Goal: Task Accomplishment & Management: Complete application form

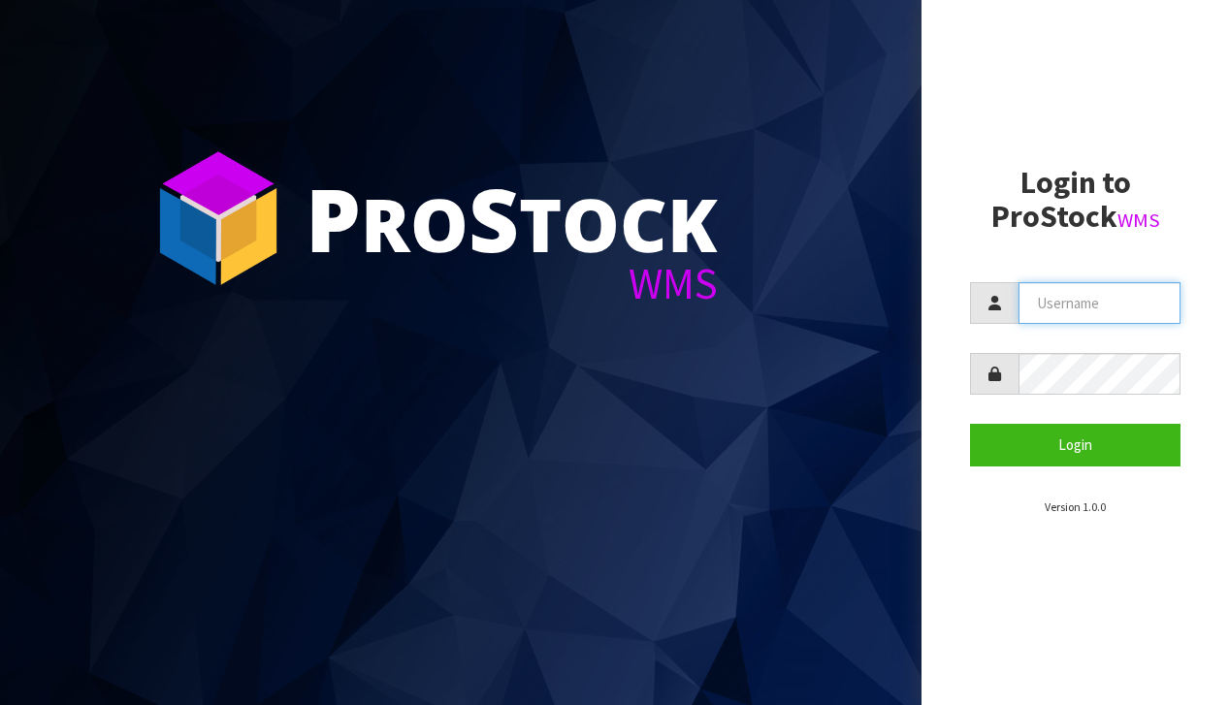
type input "[EMAIL_ADDRESS][DOMAIN_NAME]"
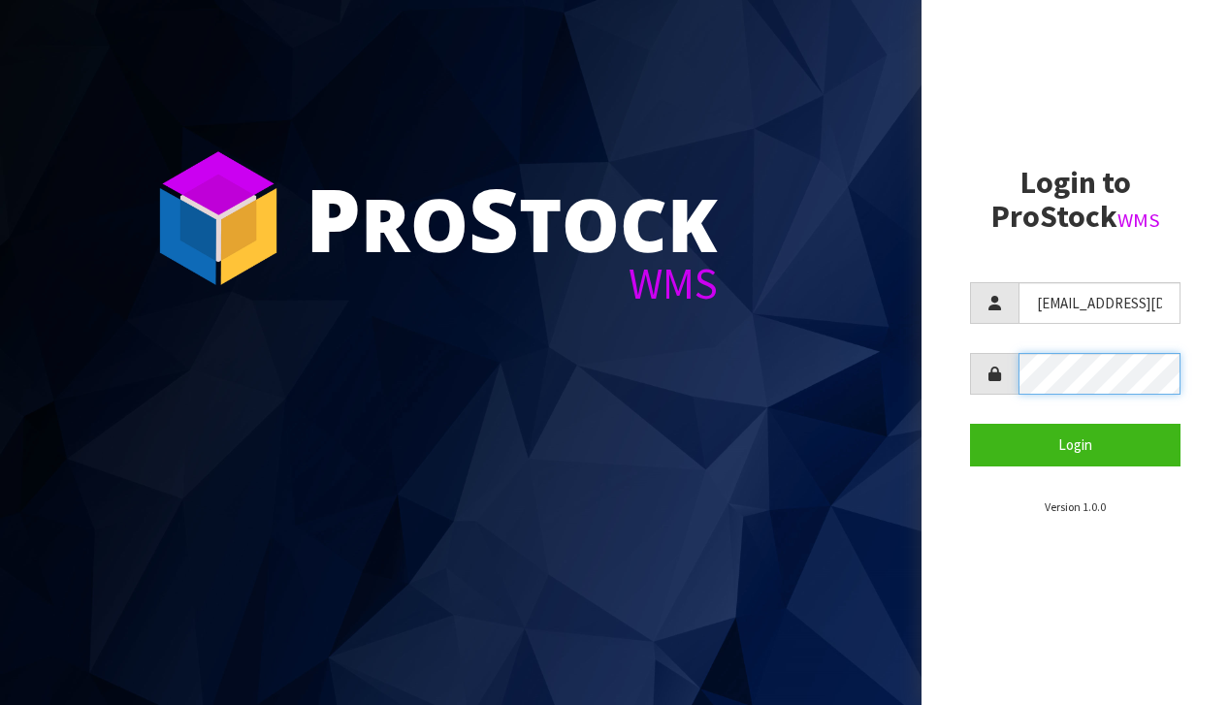
click at [1075, 444] on button "Login" at bounding box center [1075, 445] width 211 height 42
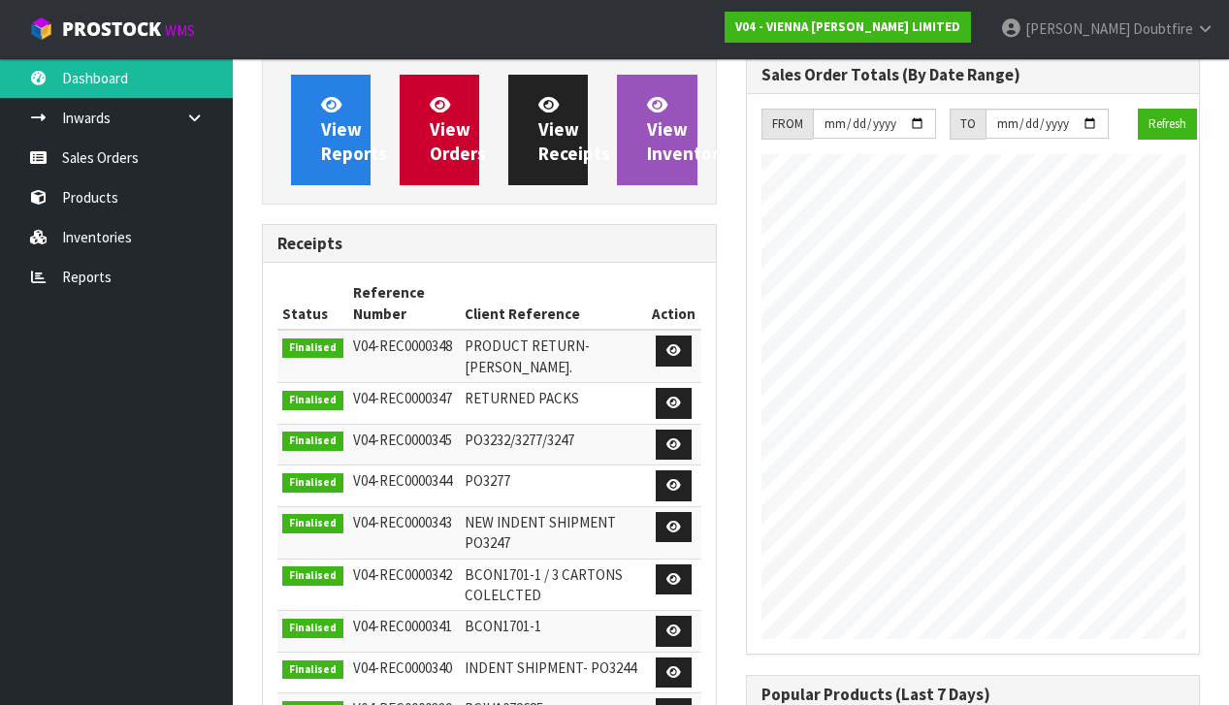
scroll to position [1294, 483]
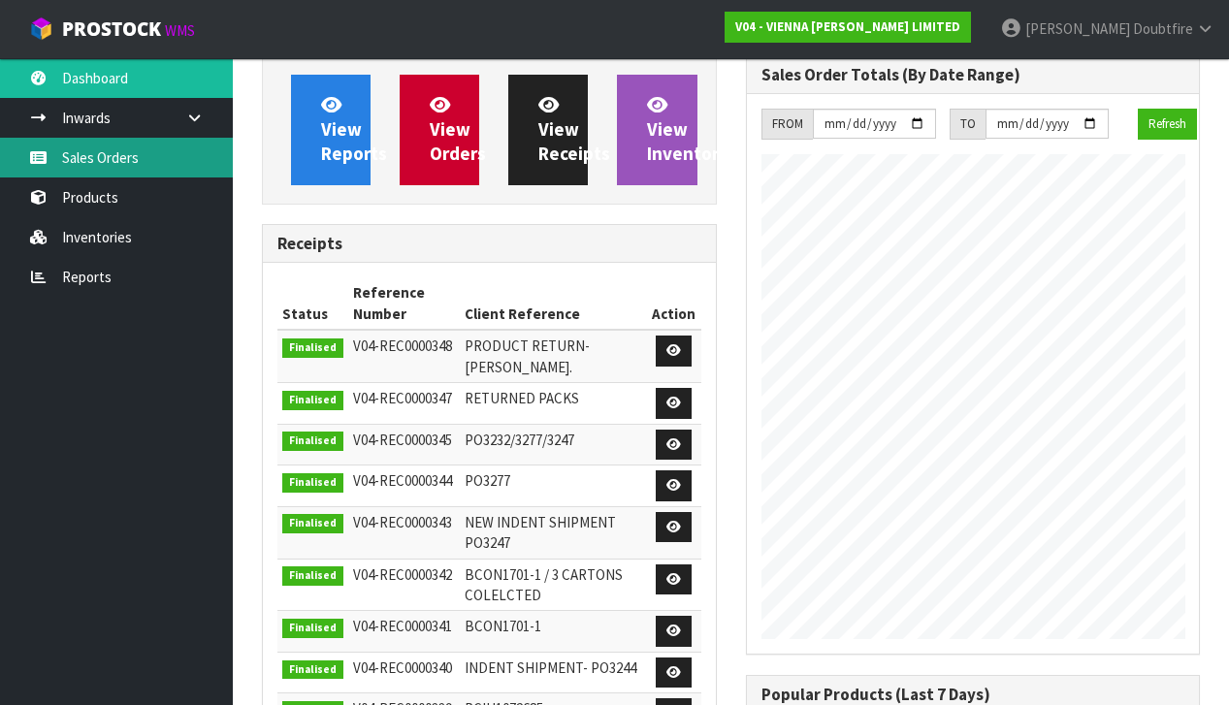
click at [97, 161] on link "Sales Orders" at bounding box center [116, 158] width 233 height 40
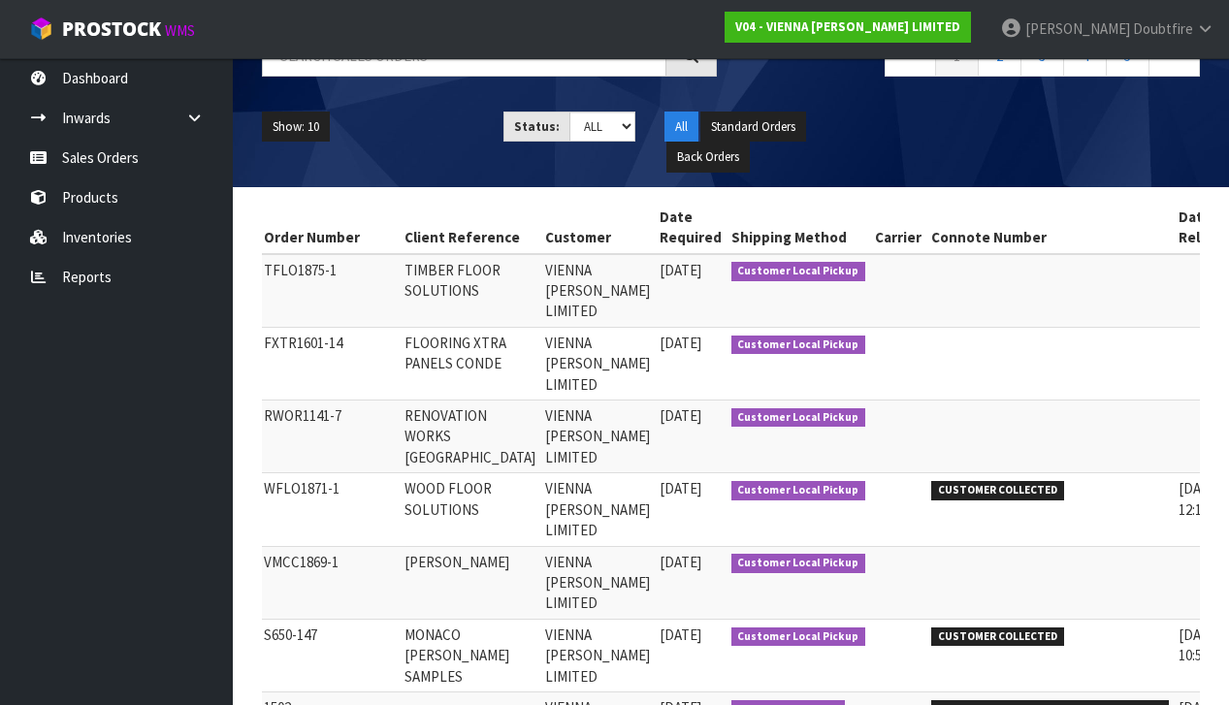
scroll to position [0, 208]
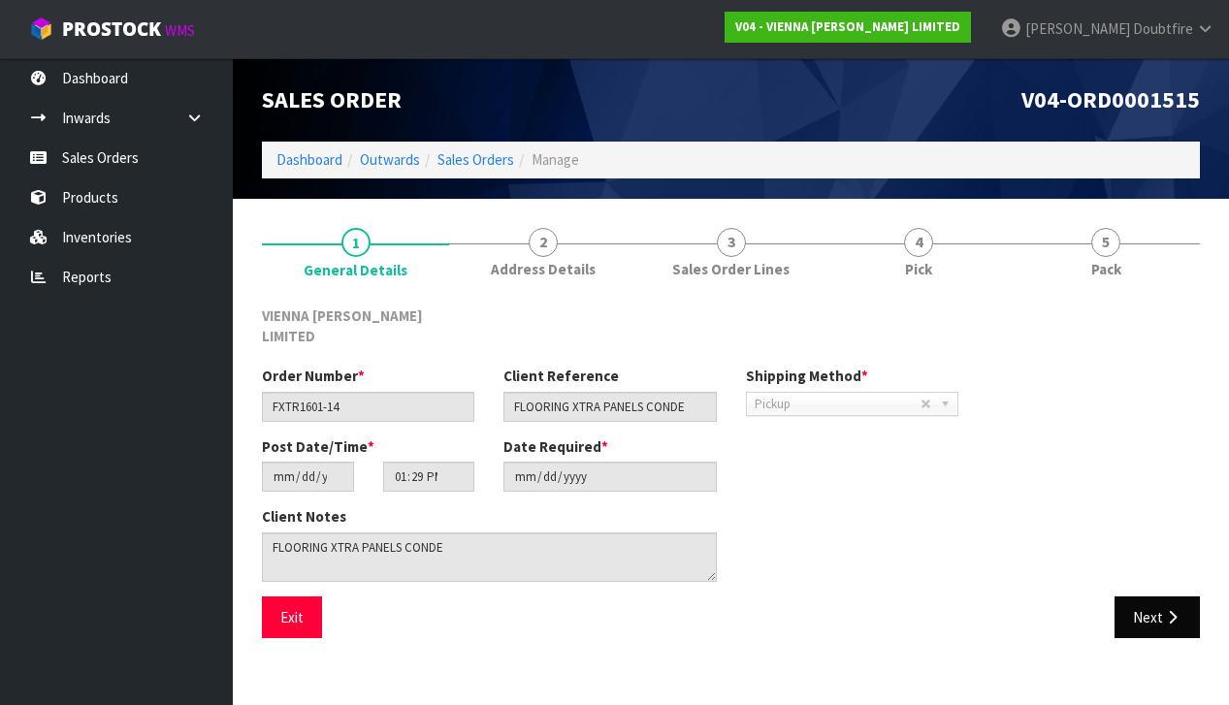
click at [1155, 597] on button "Next" at bounding box center [1157, 618] width 85 height 42
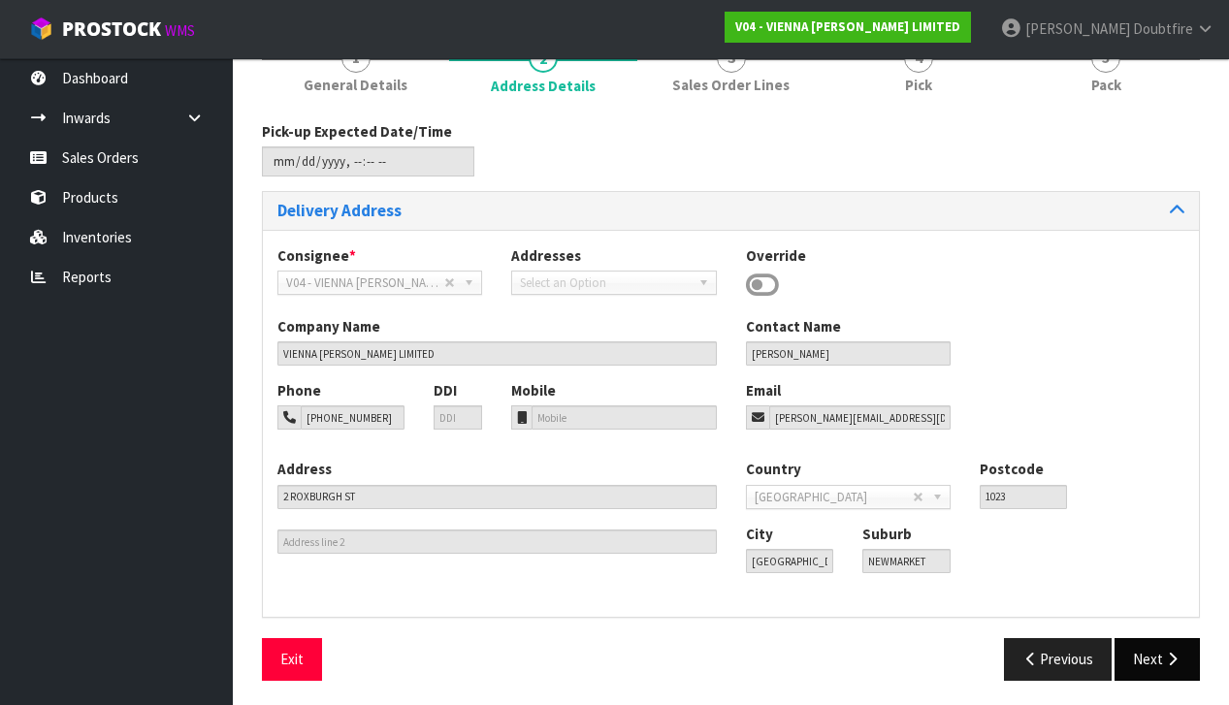
click at [1156, 641] on button "Next" at bounding box center [1157, 659] width 85 height 42
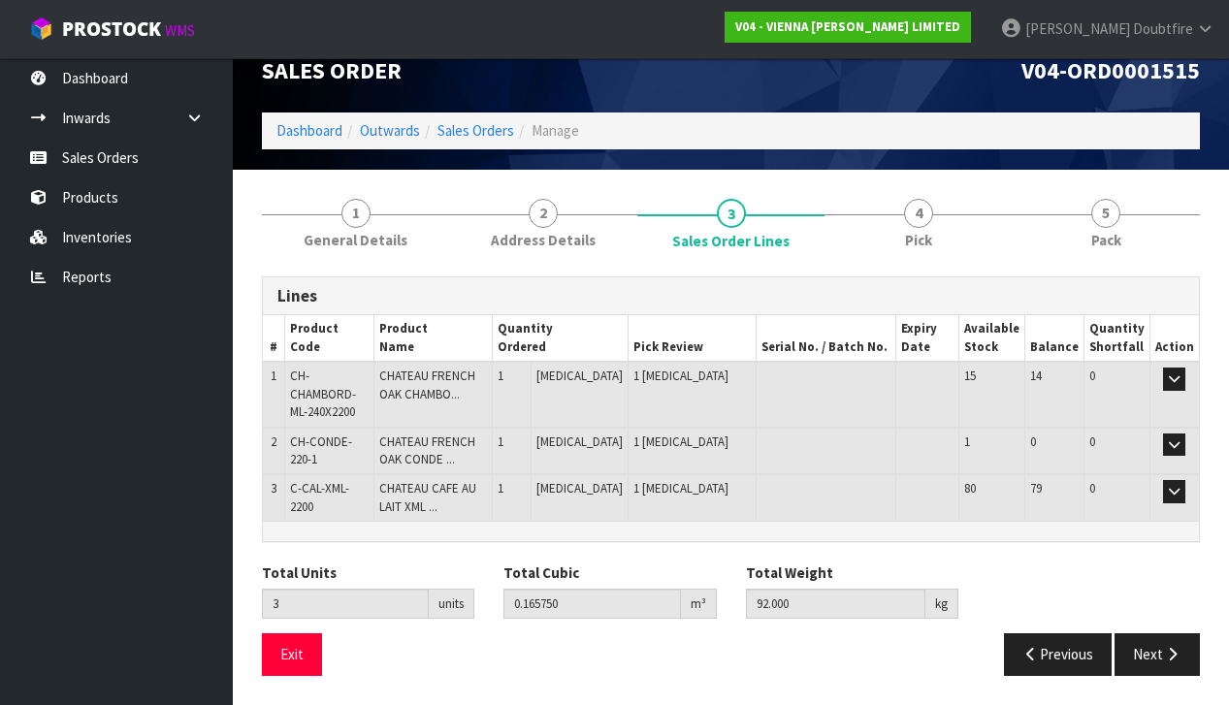
scroll to position [4, 0]
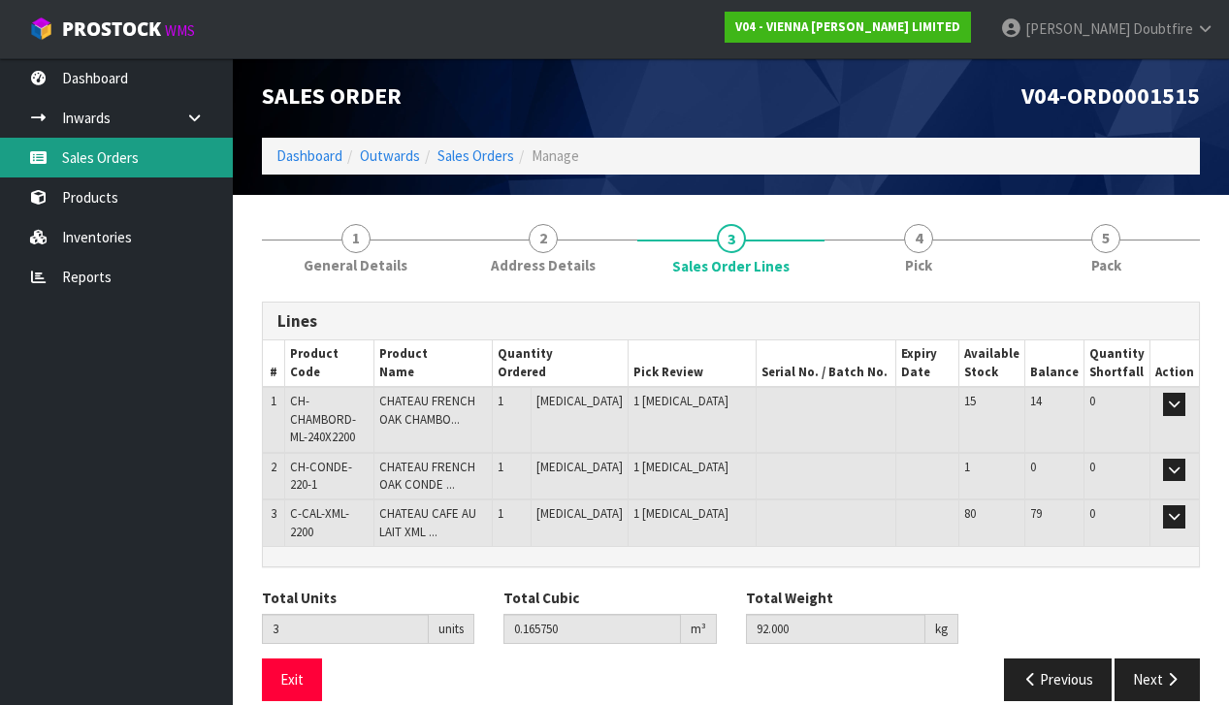
click at [111, 153] on link "Sales Orders" at bounding box center [116, 158] width 233 height 40
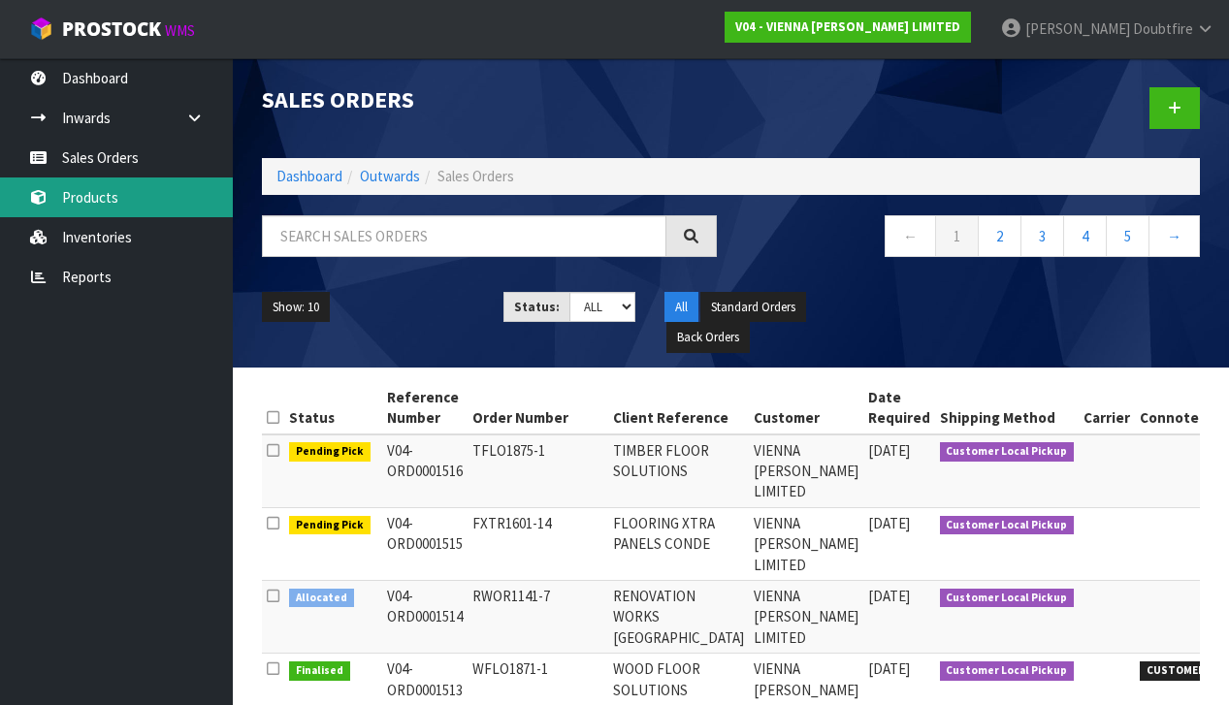
click at [88, 200] on link "Products" at bounding box center [116, 198] width 233 height 40
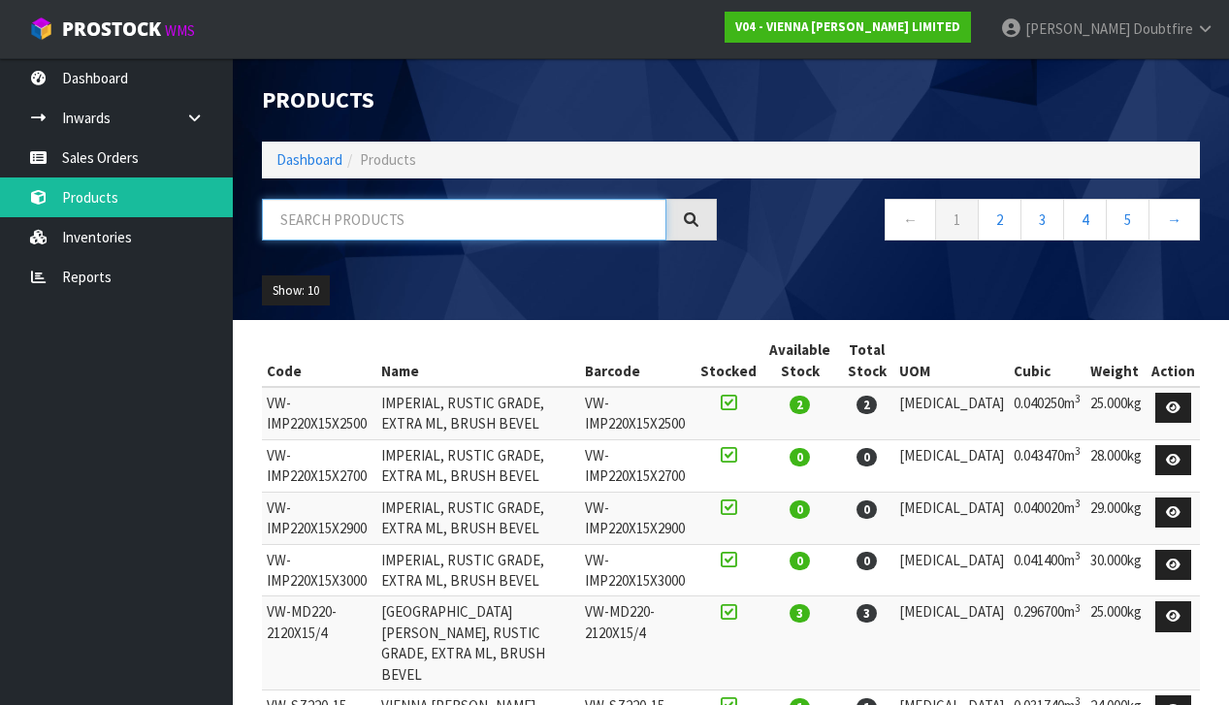
click at [353, 223] on input "text" at bounding box center [464, 220] width 405 height 42
type input "CAFE AU LAIT"
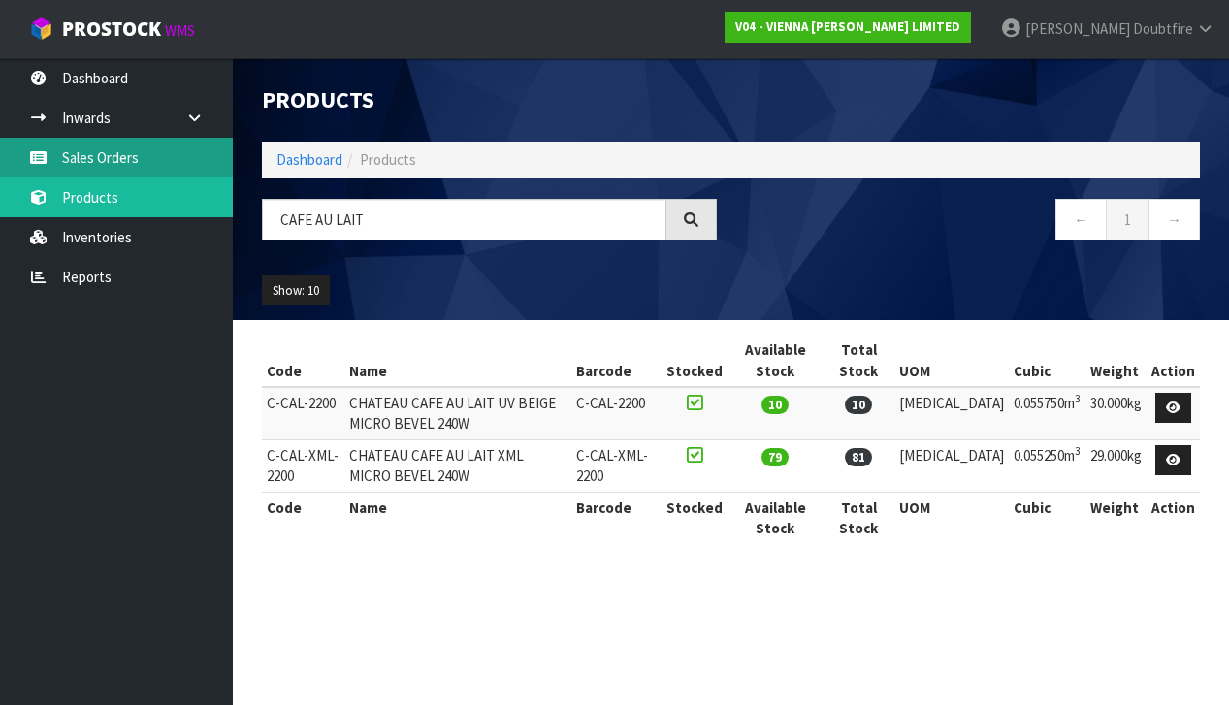
click at [78, 161] on link "Sales Orders" at bounding box center [116, 158] width 233 height 40
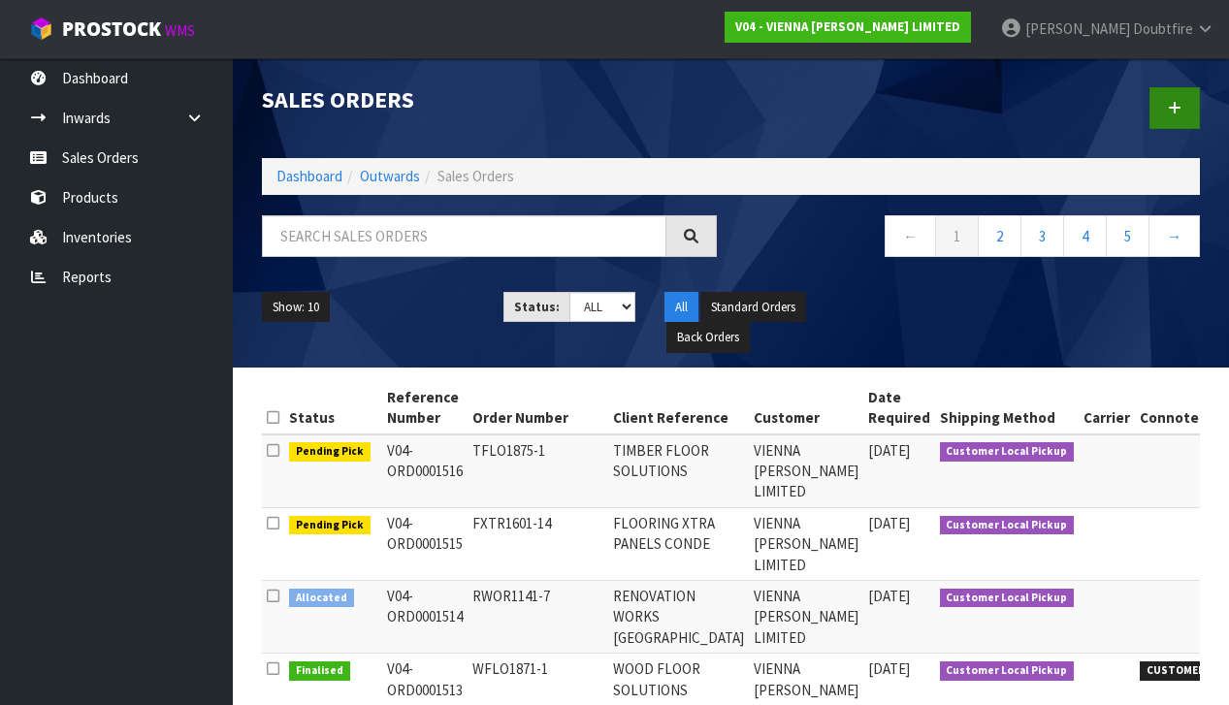
click at [1175, 107] on icon at bounding box center [1175, 108] width 14 height 15
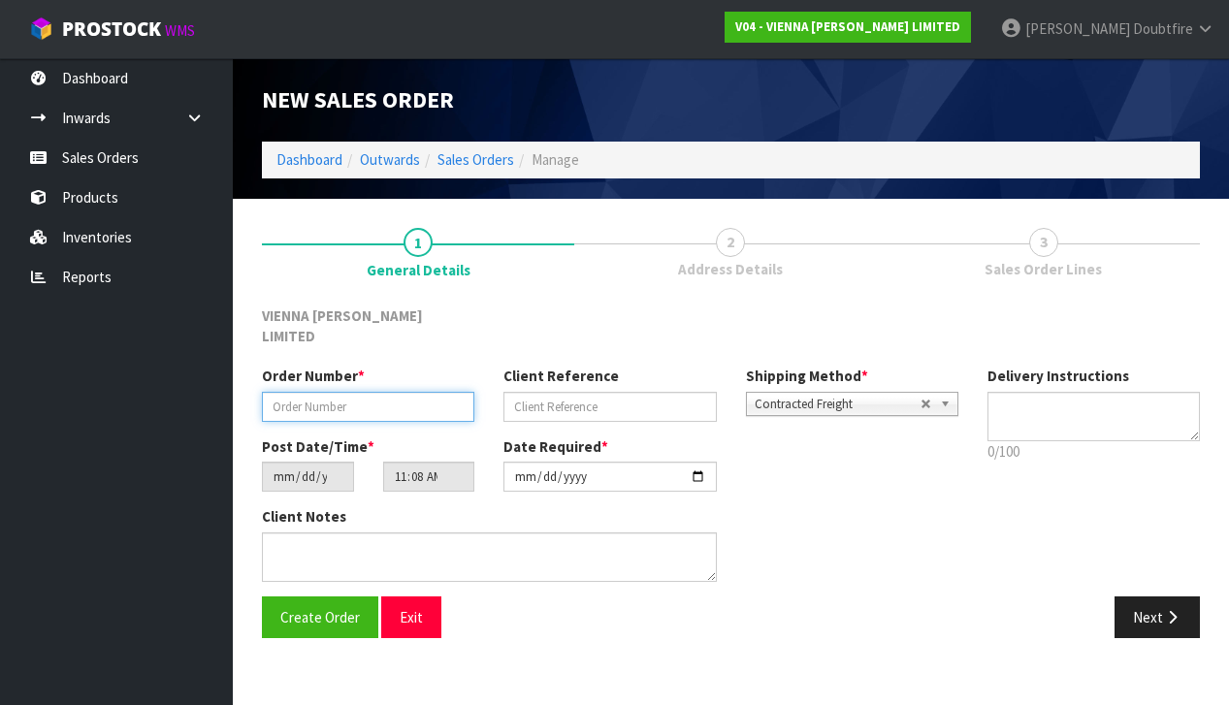
click at [280, 392] on input "text" at bounding box center [368, 407] width 212 height 30
paste input "GFLO392-23"
type input "GFLO392-23"
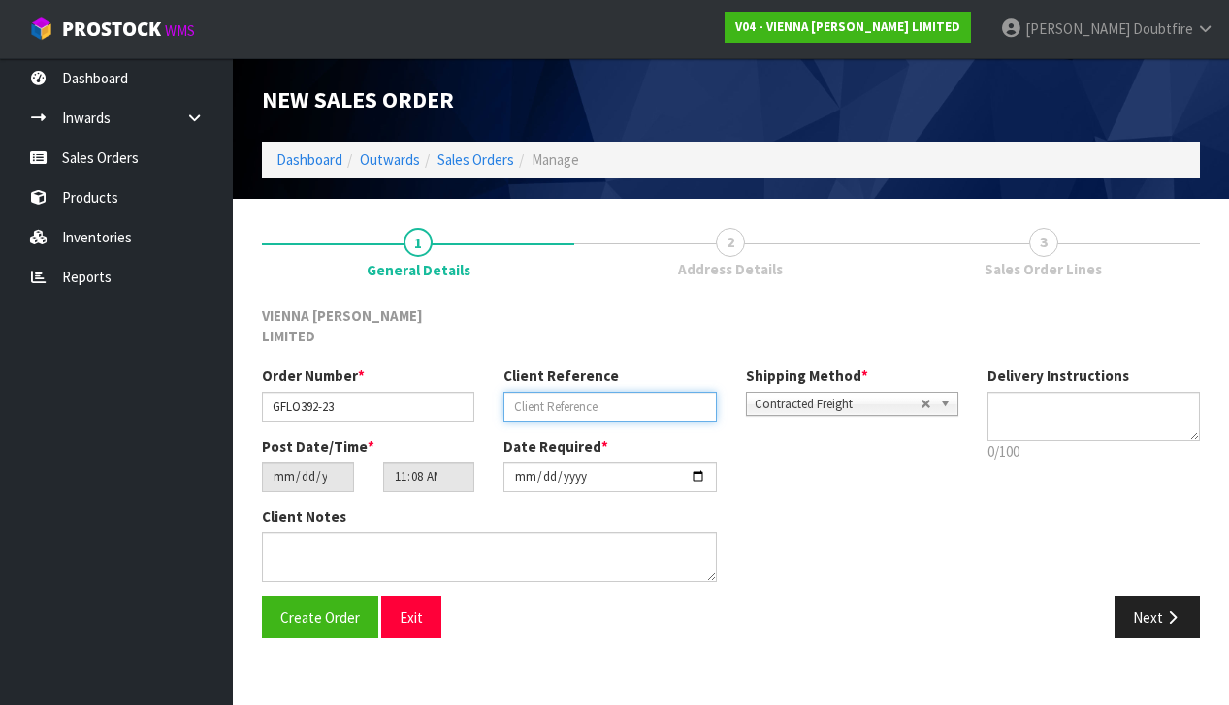
click at [545, 392] on input "text" at bounding box center [609, 407] width 212 height 30
type input "GOODWOOD SAMPLES"
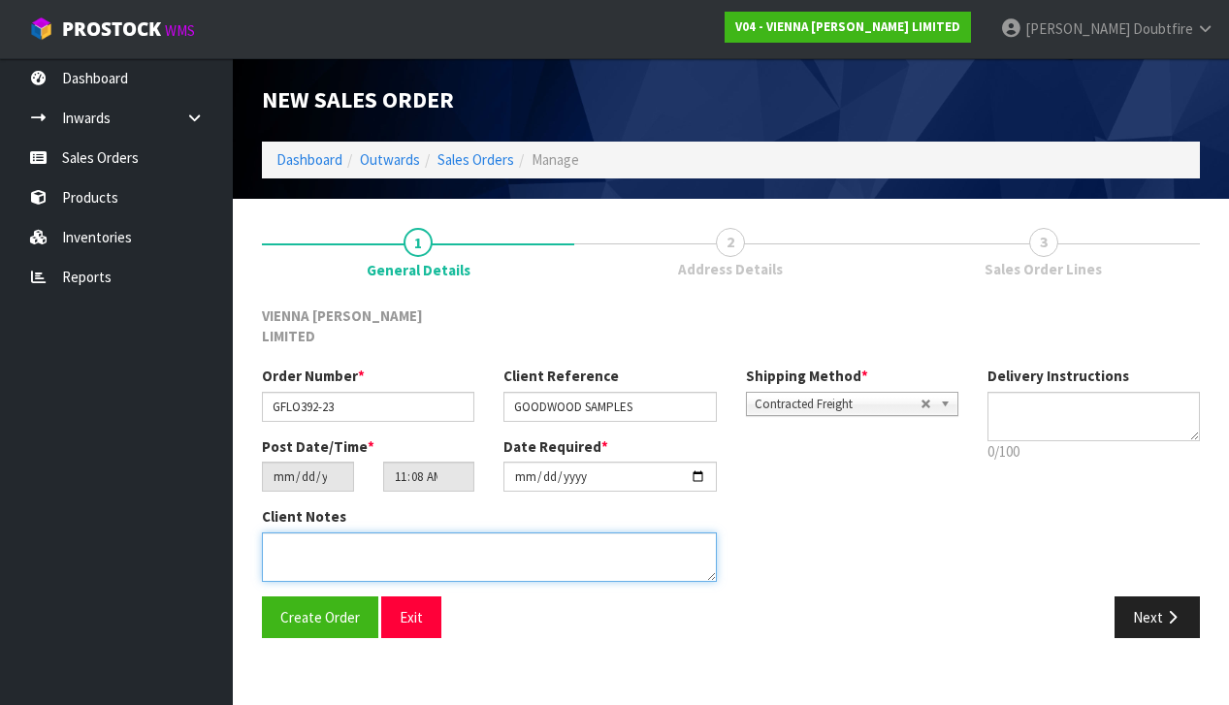
click at [393, 533] on textarea at bounding box center [489, 557] width 455 height 49
type textarea "GOODWOOD SAMPLES"
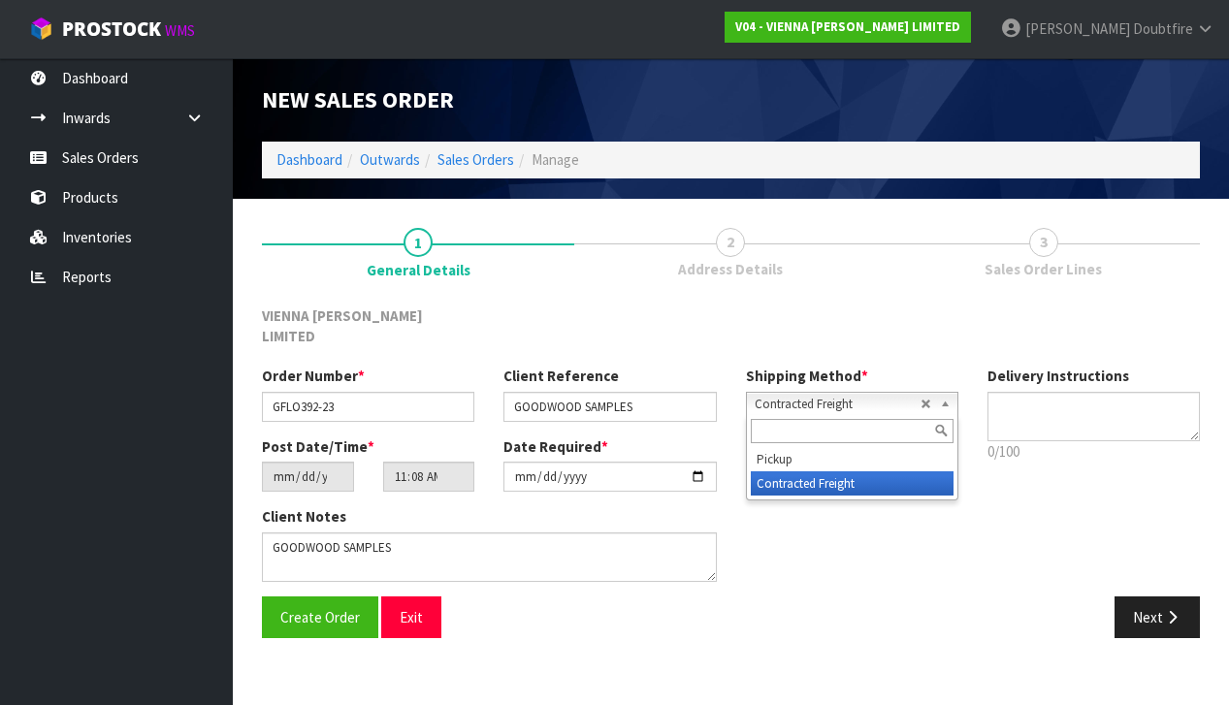
click at [844, 393] on span "Contracted Freight" at bounding box center [838, 404] width 166 height 23
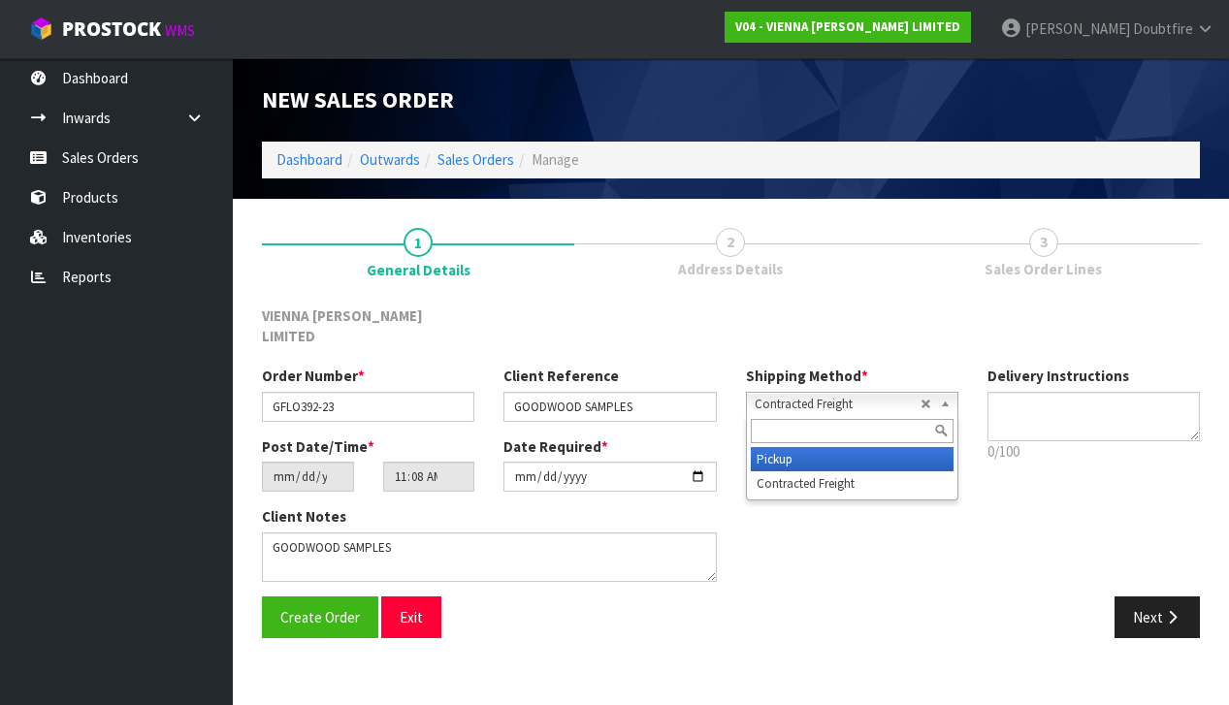
click at [772, 447] on li "Pickup" at bounding box center [852, 459] width 203 height 24
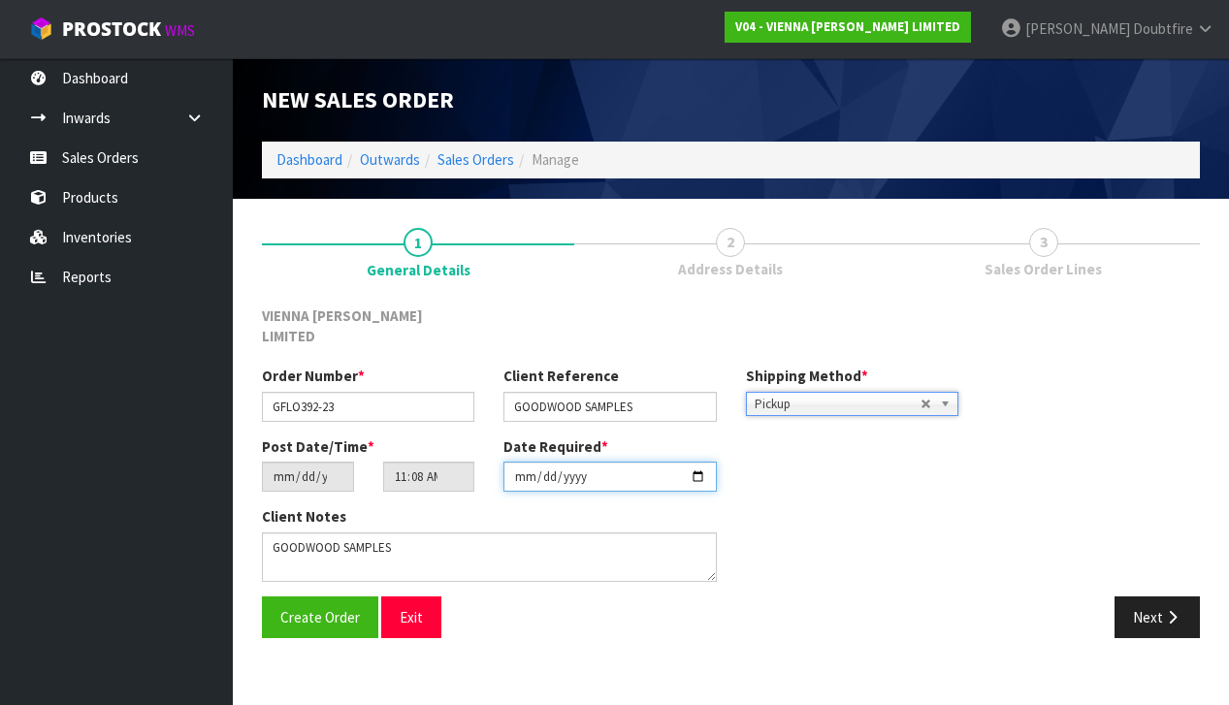
click at [519, 470] on input "[DATE]" at bounding box center [609, 477] width 212 height 30
type input "[DATE]"
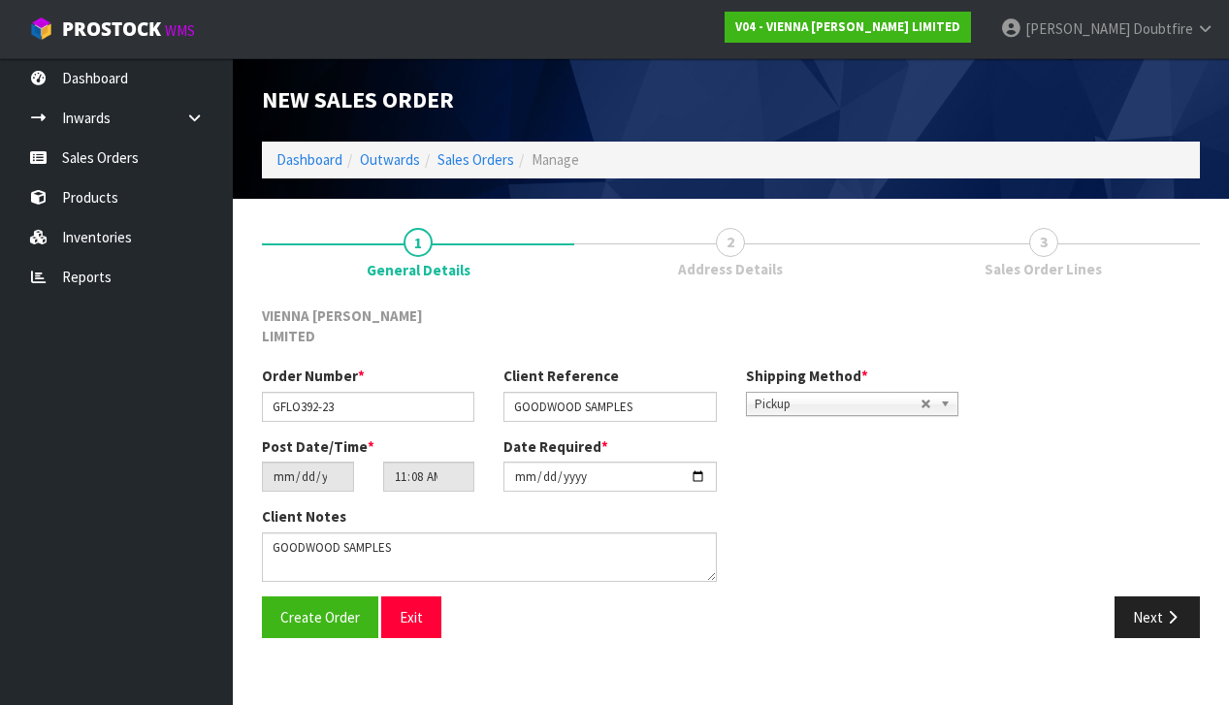
click at [470, 618] on div "Create Order Exit Next" at bounding box center [730, 625] width 967 height 56
click at [312, 603] on button "Create Order" at bounding box center [320, 618] width 116 height 42
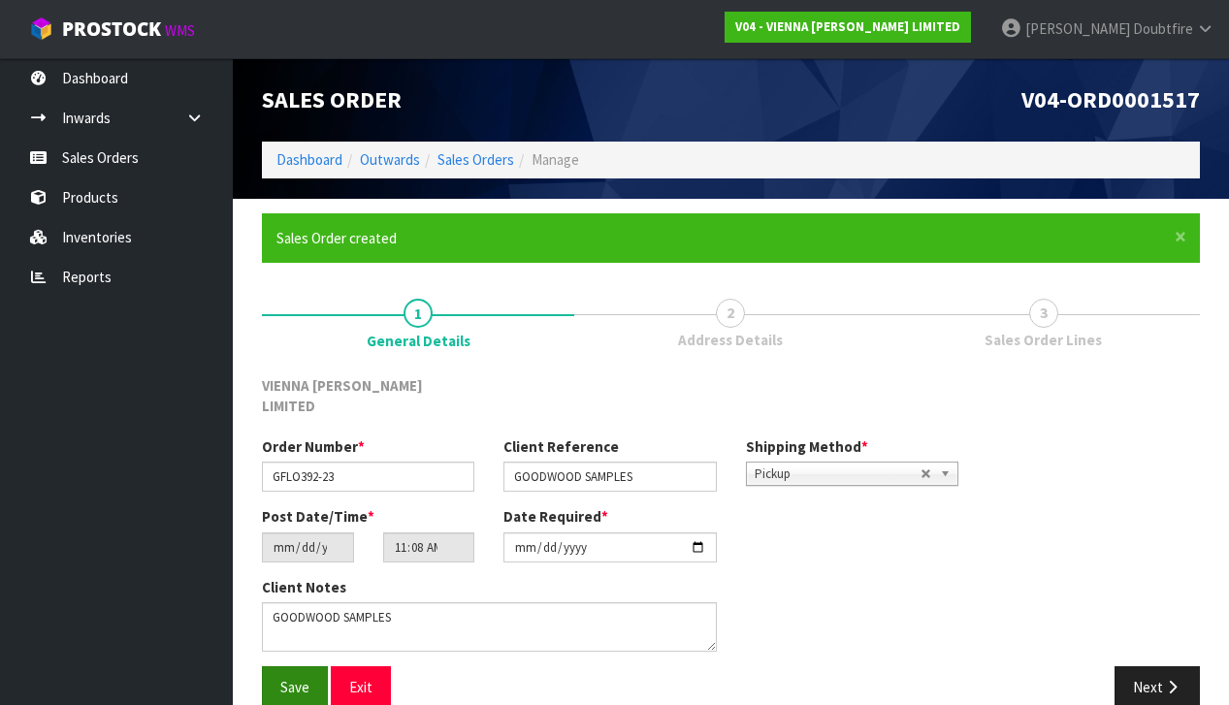
click at [294, 678] on span "Save" at bounding box center [294, 687] width 29 height 18
click at [1147, 666] on button "Next" at bounding box center [1157, 687] width 85 height 42
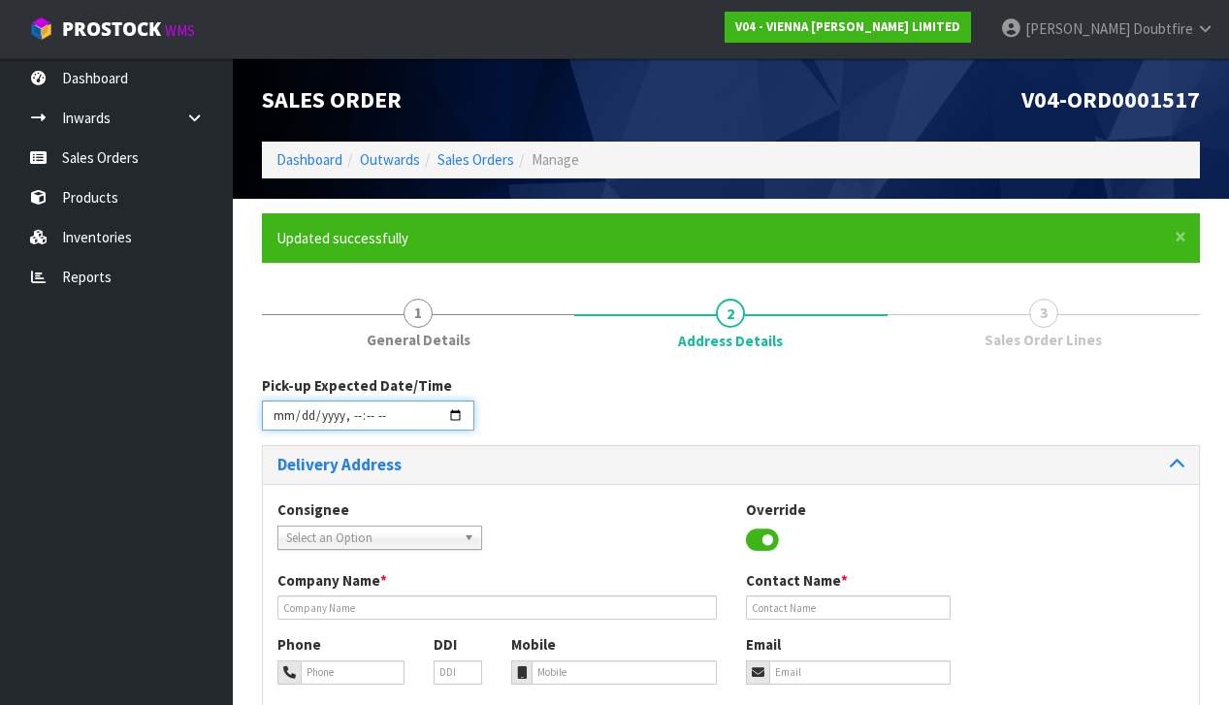
click at [282, 427] on input "datetime-local" at bounding box center [368, 416] width 212 height 30
type input "[DATE]T11:09"
click at [553, 516] on div "Consignee 000001.BAY MECHANICS - BAY MECHANICS 000001A - BRAKE & TRANSMISSION N…" at bounding box center [731, 535] width 936 height 71
click at [324, 535] on span "Select an Option" at bounding box center [371, 538] width 170 height 23
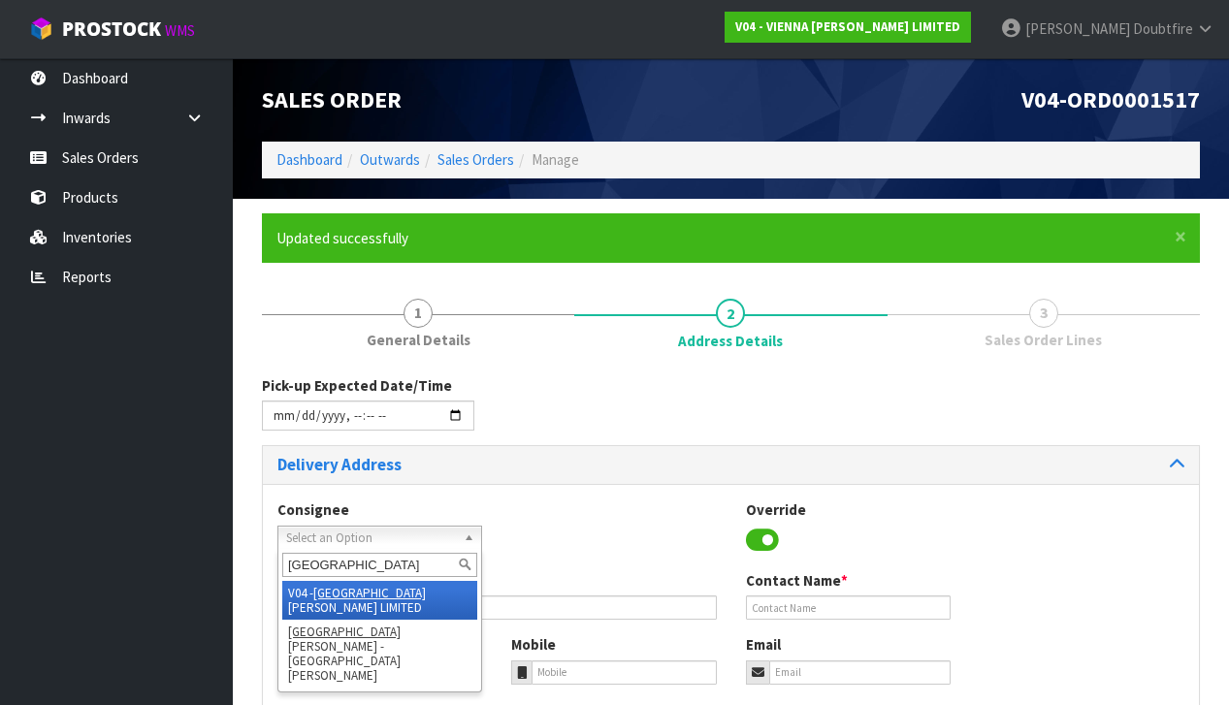
type input "[GEOGRAPHIC_DATA]"
click at [368, 588] on li "V04 - VIENNA [PERSON_NAME] LIMITED" at bounding box center [379, 600] width 195 height 39
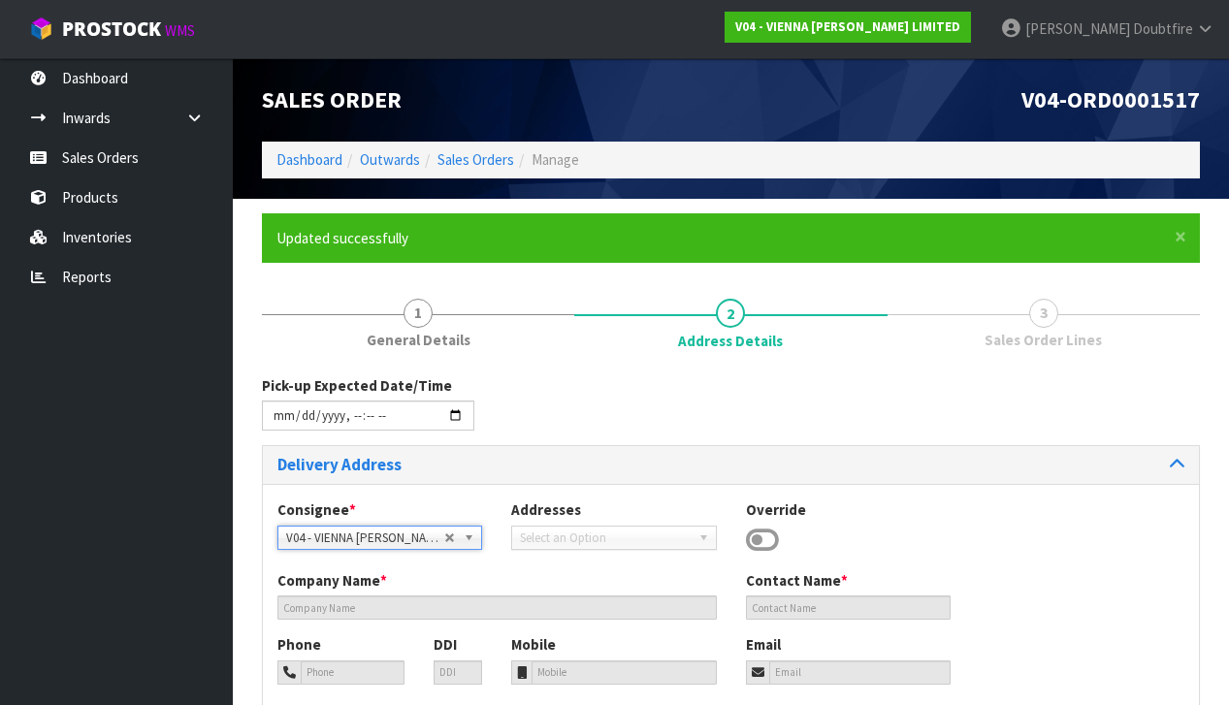
type input "VIENNA [PERSON_NAME] LIMITED"
type input "[PERSON_NAME]"
type input "[PHONE_NUMBER]"
type input "[PERSON_NAME][EMAIL_ADDRESS][DOMAIN_NAME]"
type input "2 ROXBURGH ST"
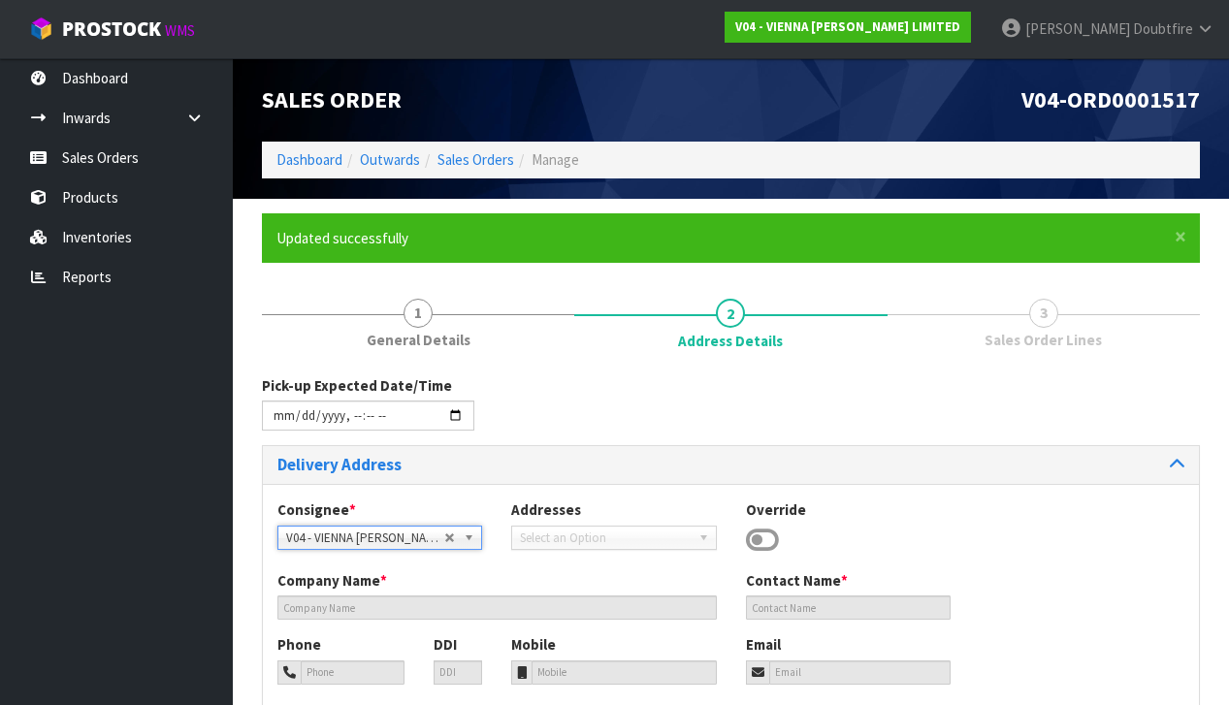
type input "1023"
type input "[GEOGRAPHIC_DATA]"
type input "NEWMARKET"
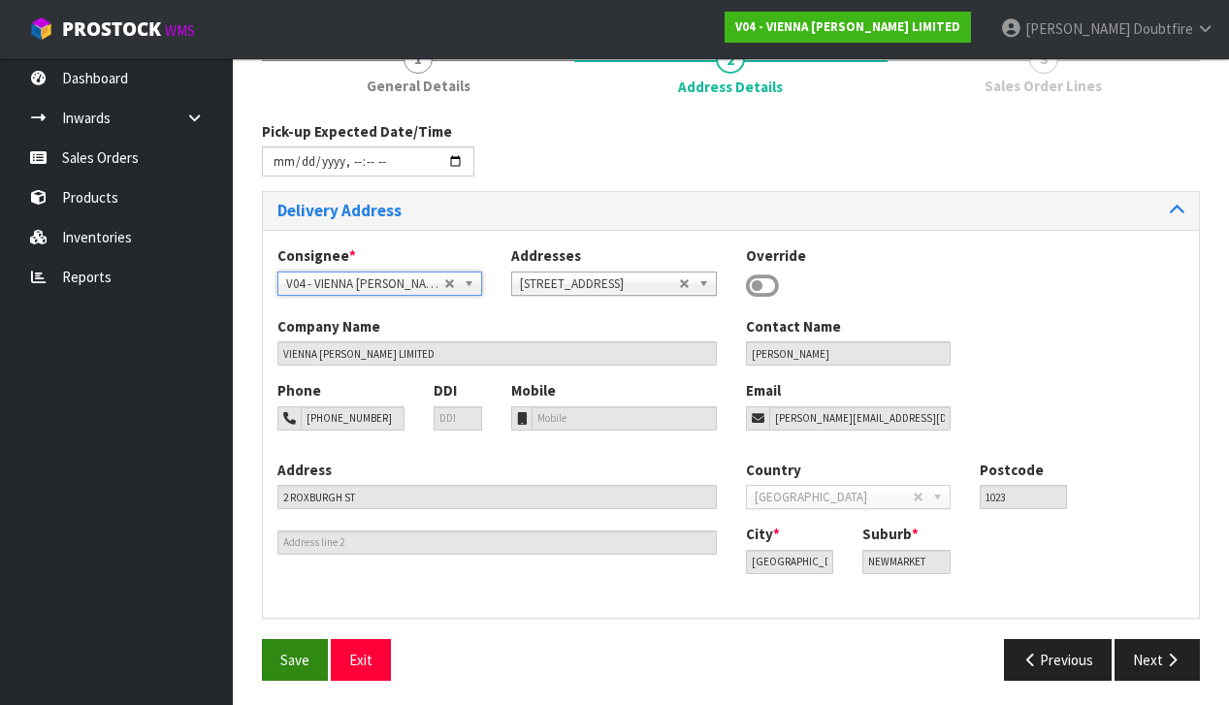
scroll to position [253, 0]
click at [292, 656] on span "Save" at bounding box center [294, 661] width 29 height 18
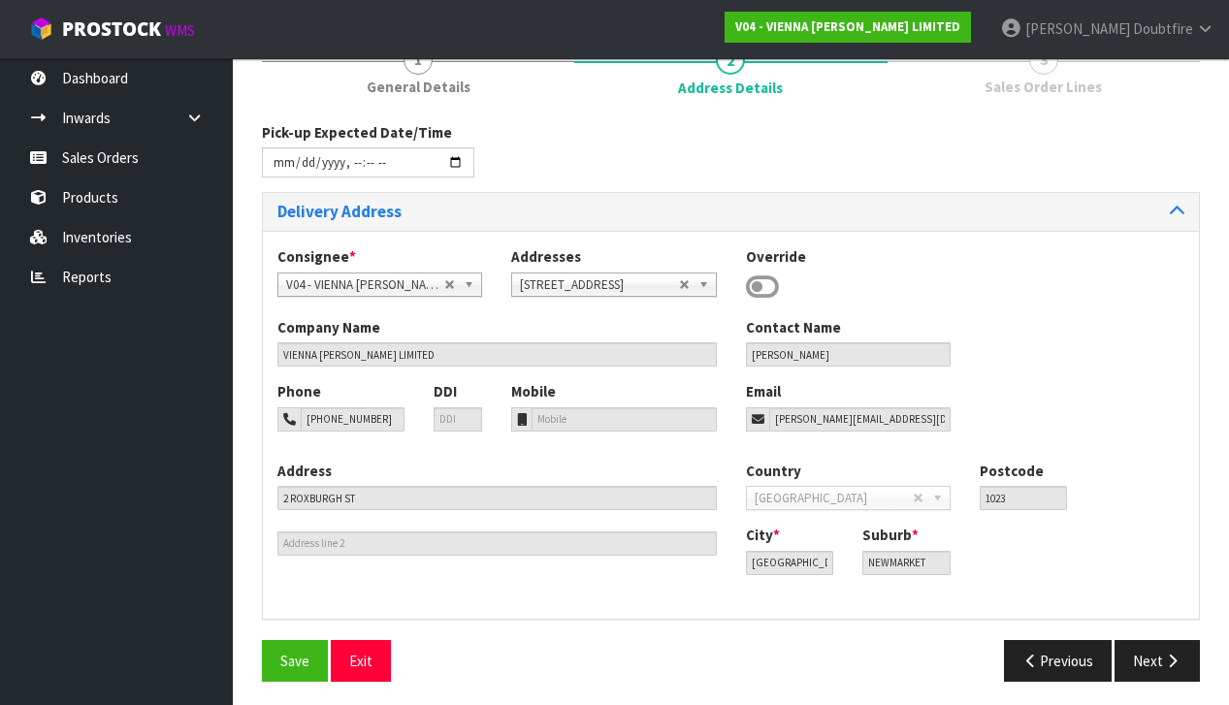
scroll to position [0, 0]
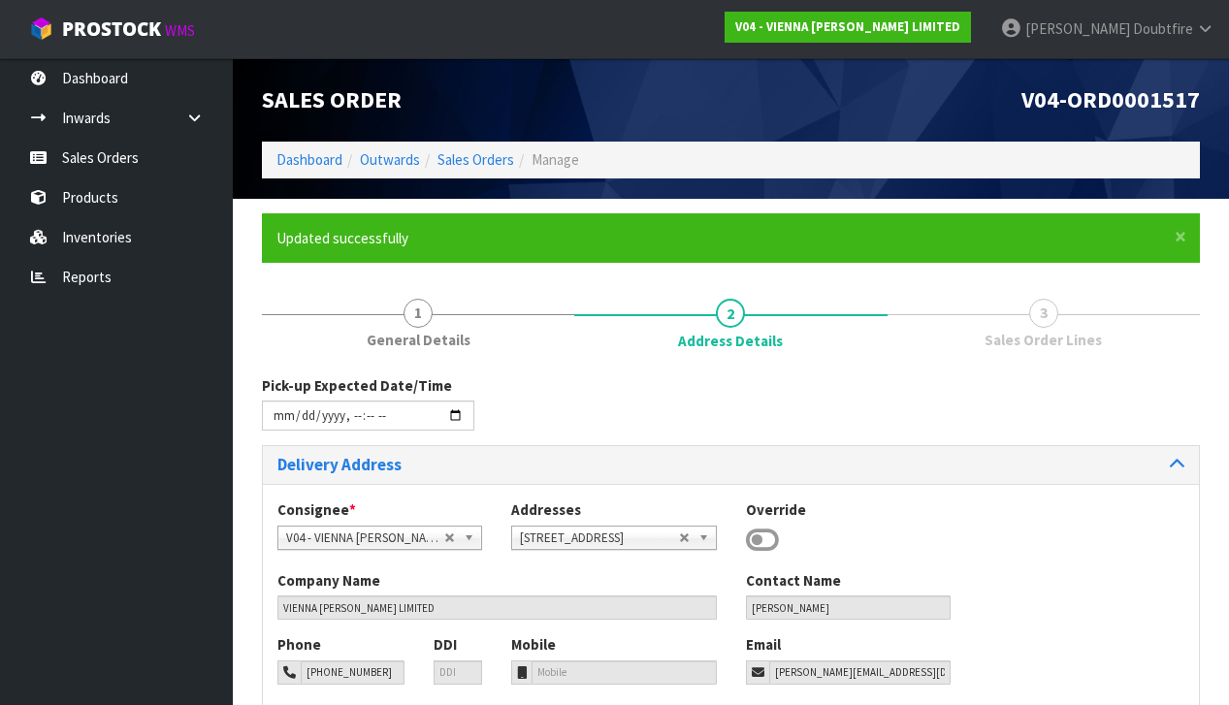
type input "[DATE]T11:09"
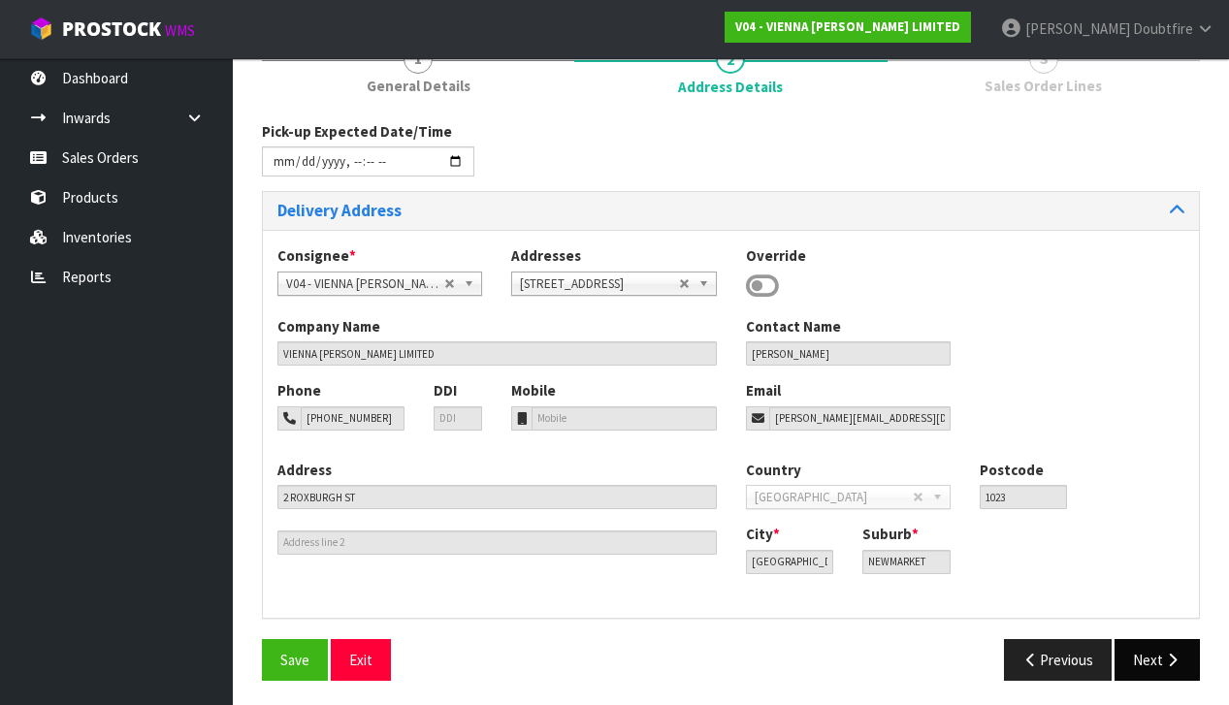
scroll to position [253, 0]
click at [1169, 646] on button "Next" at bounding box center [1157, 661] width 85 height 42
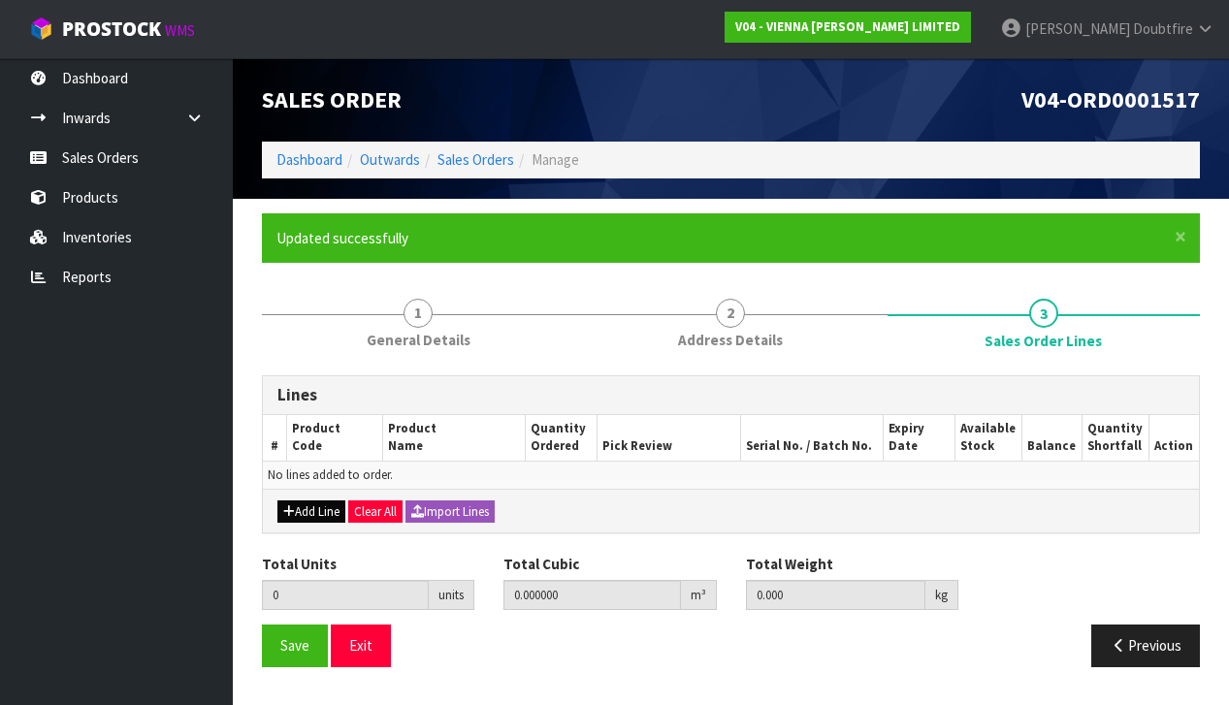
click at [310, 517] on button "Add Line" at bounding box center [311, 512] width 68 height 23
type input "0"
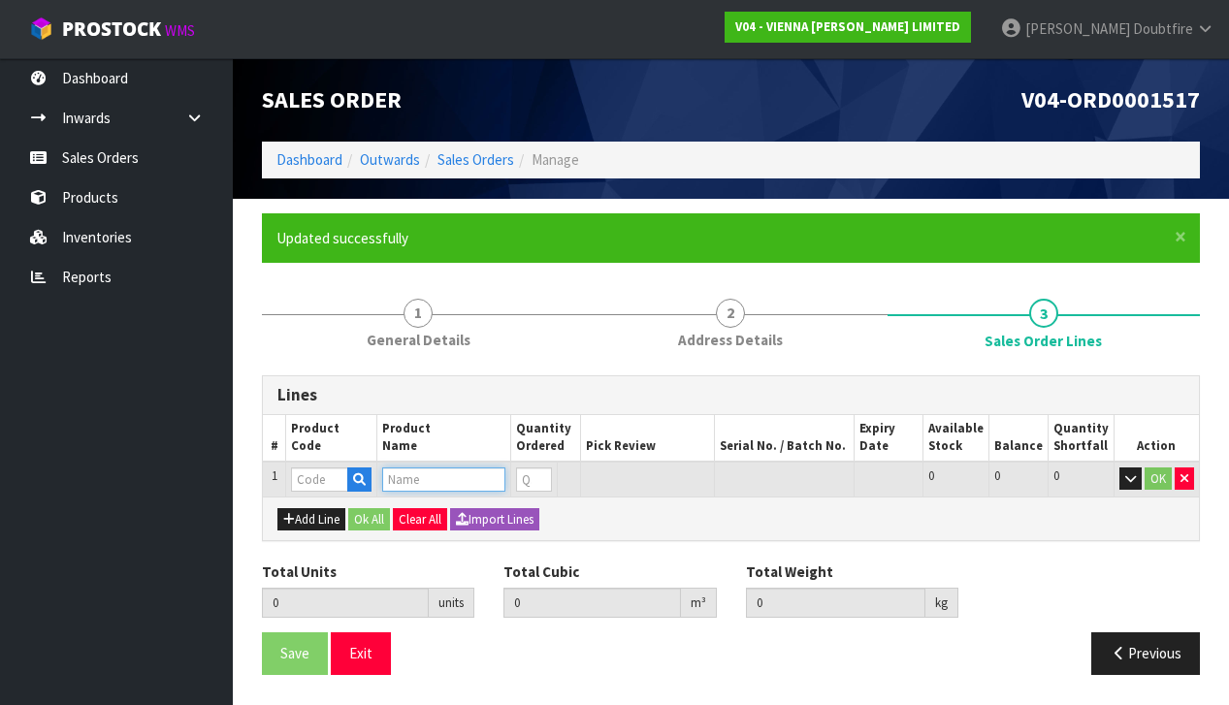
click at [413, 480] on input "text" at bounding box center [443, 480] width 123 height 24
type input "C"
click at [314, 478] on input "text" at bounding box center [319, 480] width 57 height 24
type input "PC-CL"
click at [346, 509] on strong "PC-CL" at bounding box center [331, 509] width 39 height 18
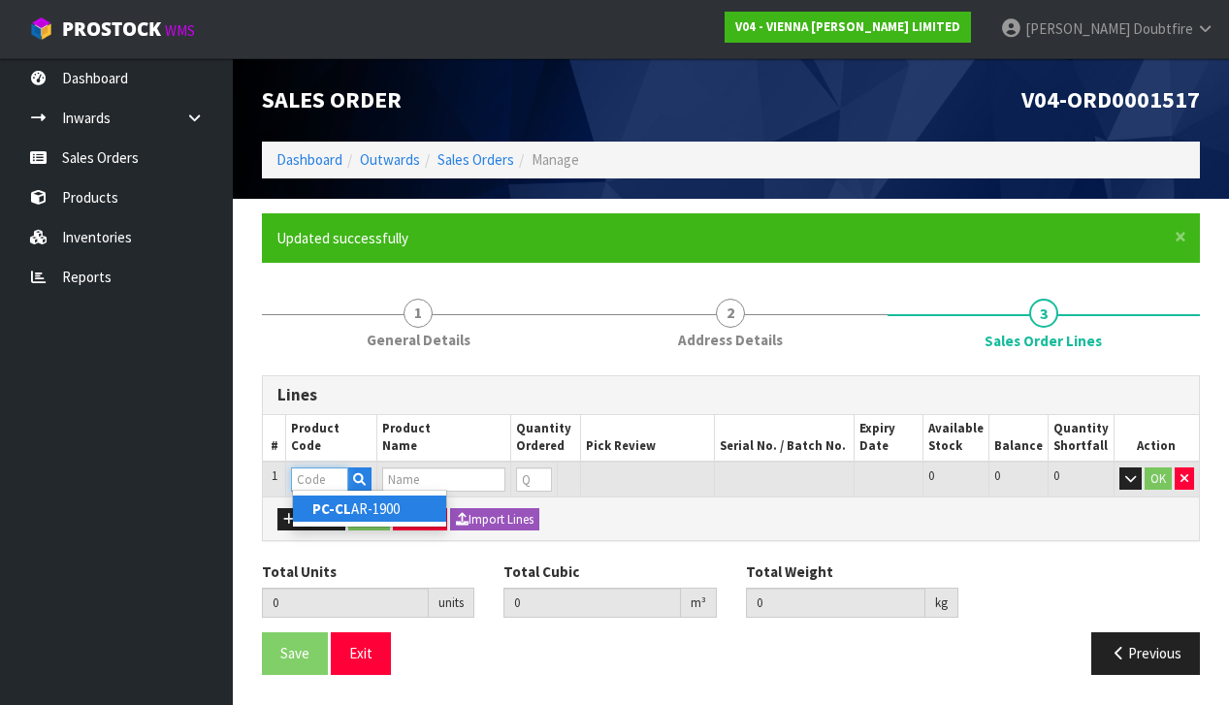
type input "PC-CLAR-1900"
type input "0.000000"
type input "0.000"
type input "PETIT CHATEAU CLARET 190X1900X15/4 UV LAC"
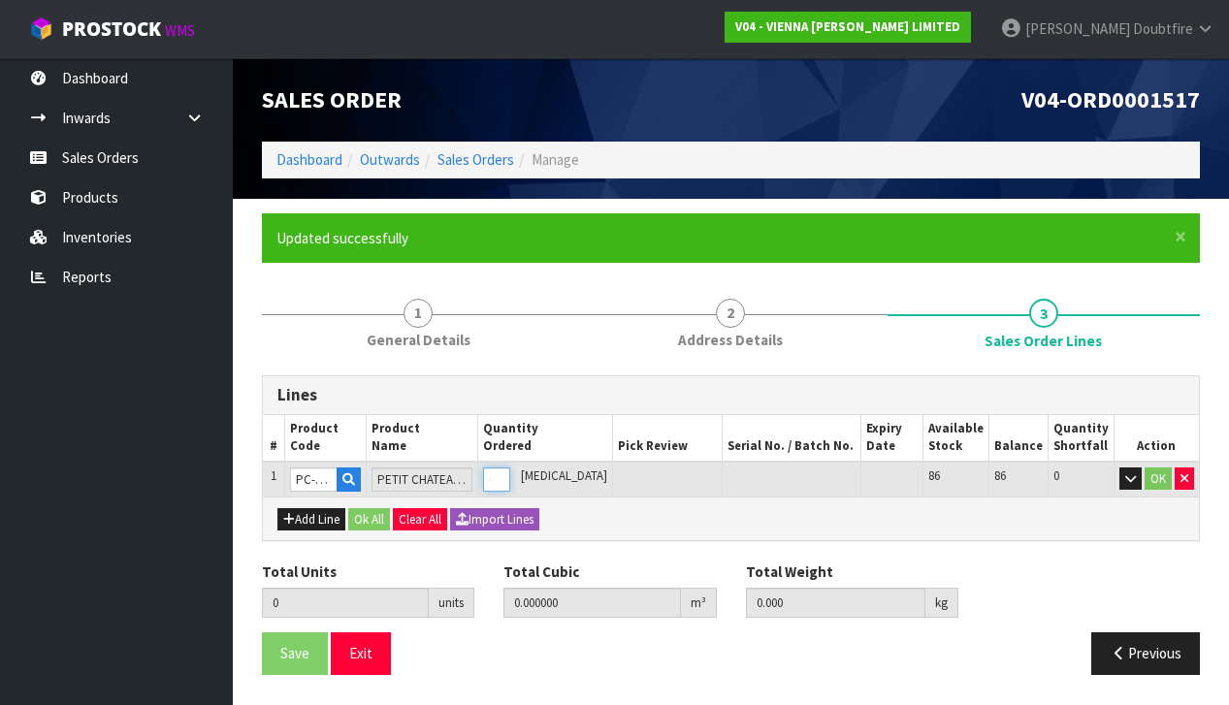
type input "1"
type input "0.0382"
type input "22"
click at [500, 472] on input "1" at bounding box center [486, 480] width 25 height 24
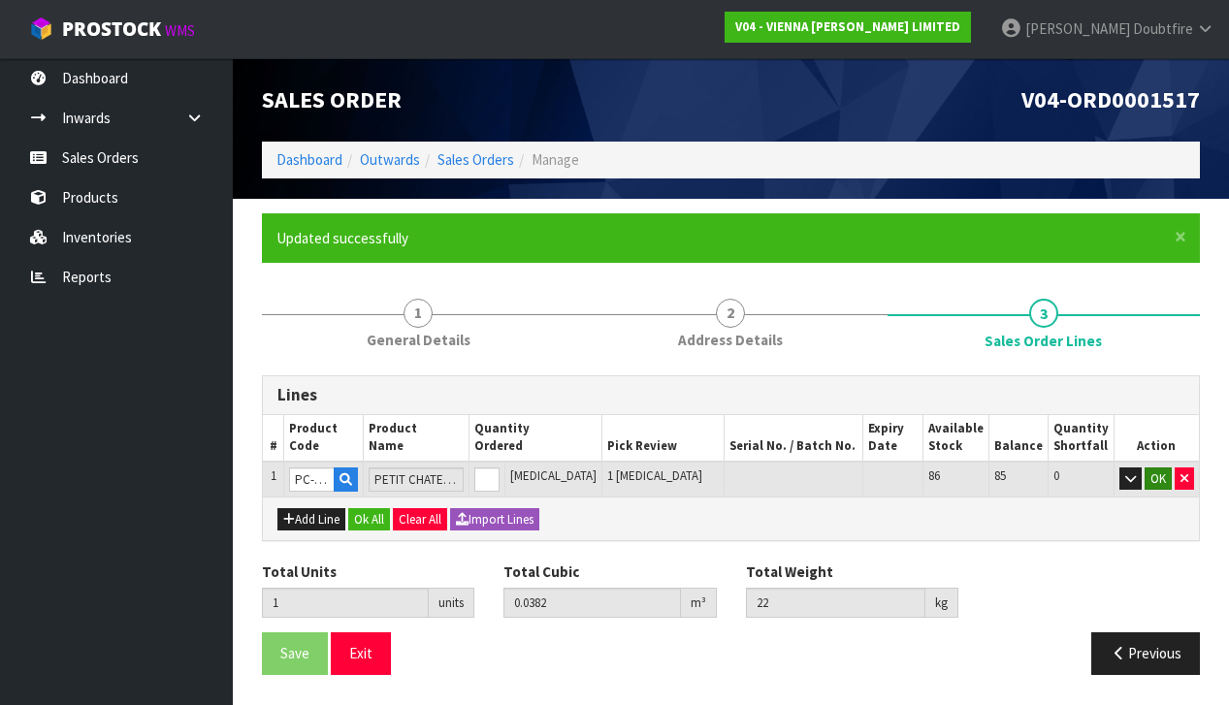
click at [1152, 474] on button "OK" at bounding box center [1158, 479] width 27 height 23
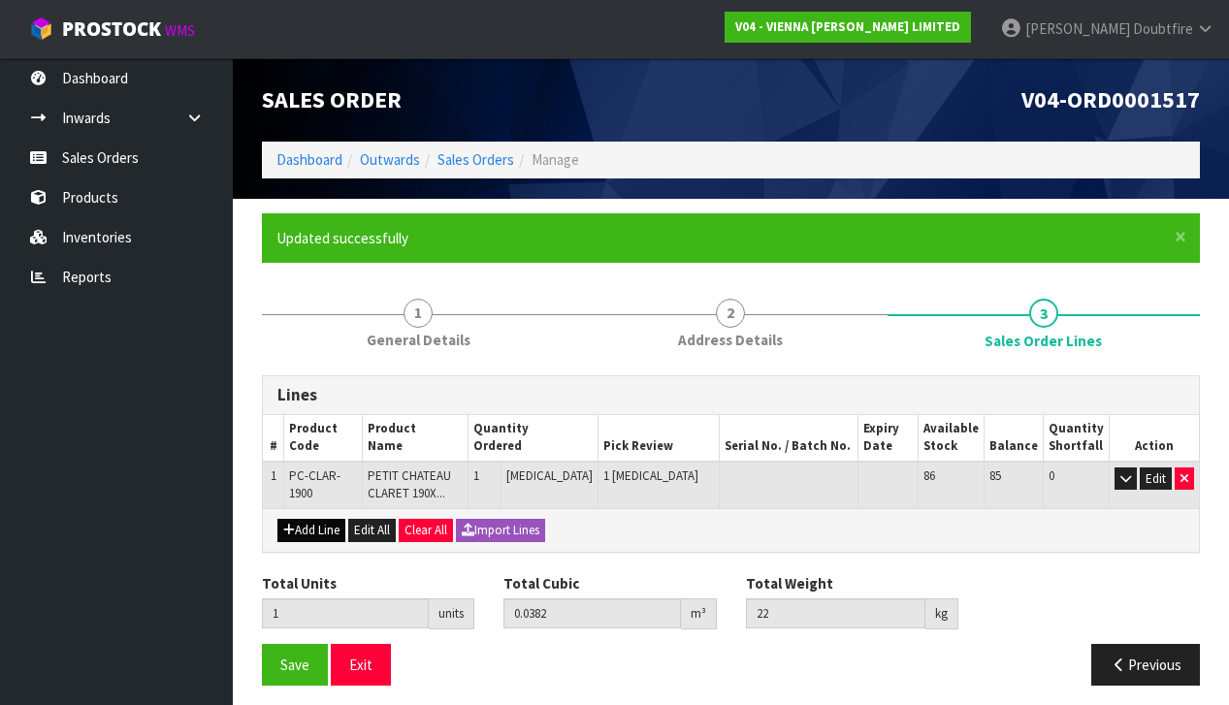
click at [304, 530] on button "Add Line" at bounding box center [311, 530] width 68 height 23
type input "0"
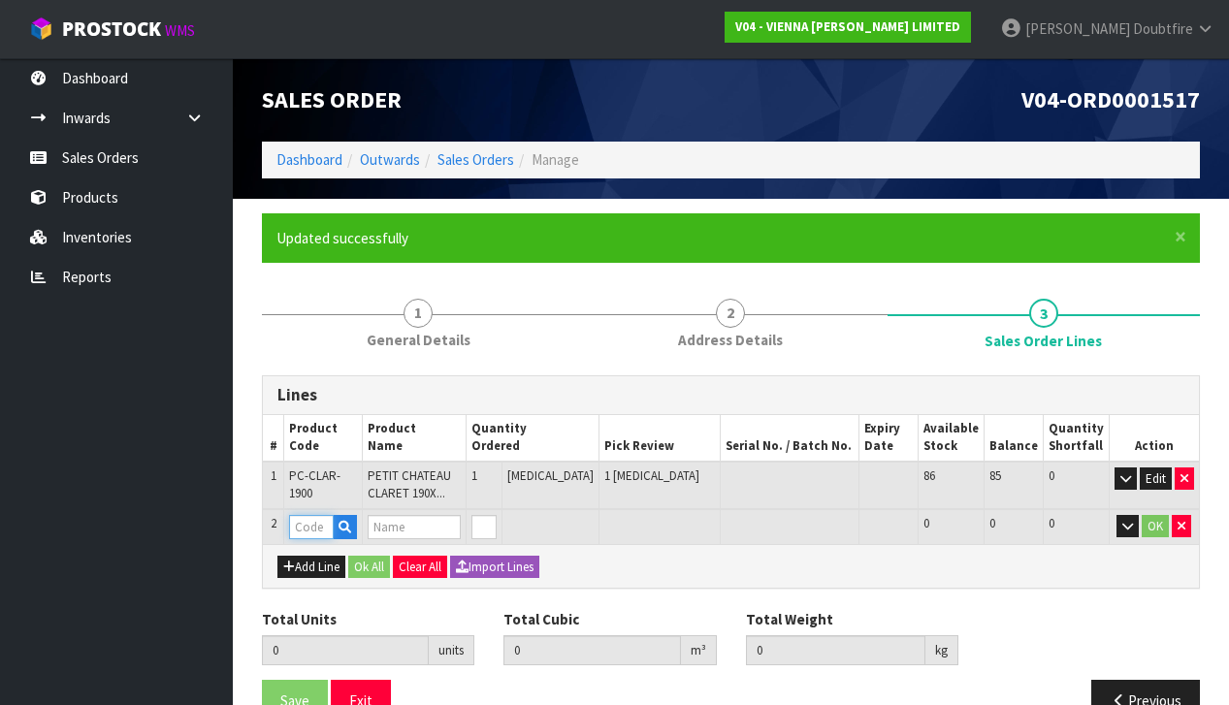
click at [300, 523] on input "text" at bounding box center [311, 527] width 45 height 24
type input "PC-GIV"
click at [353, 557] on strong "PC-GIV" at bounding box center [333, 555] width 44 height 18
type input "PC-GIVE-1900"
type input "1"
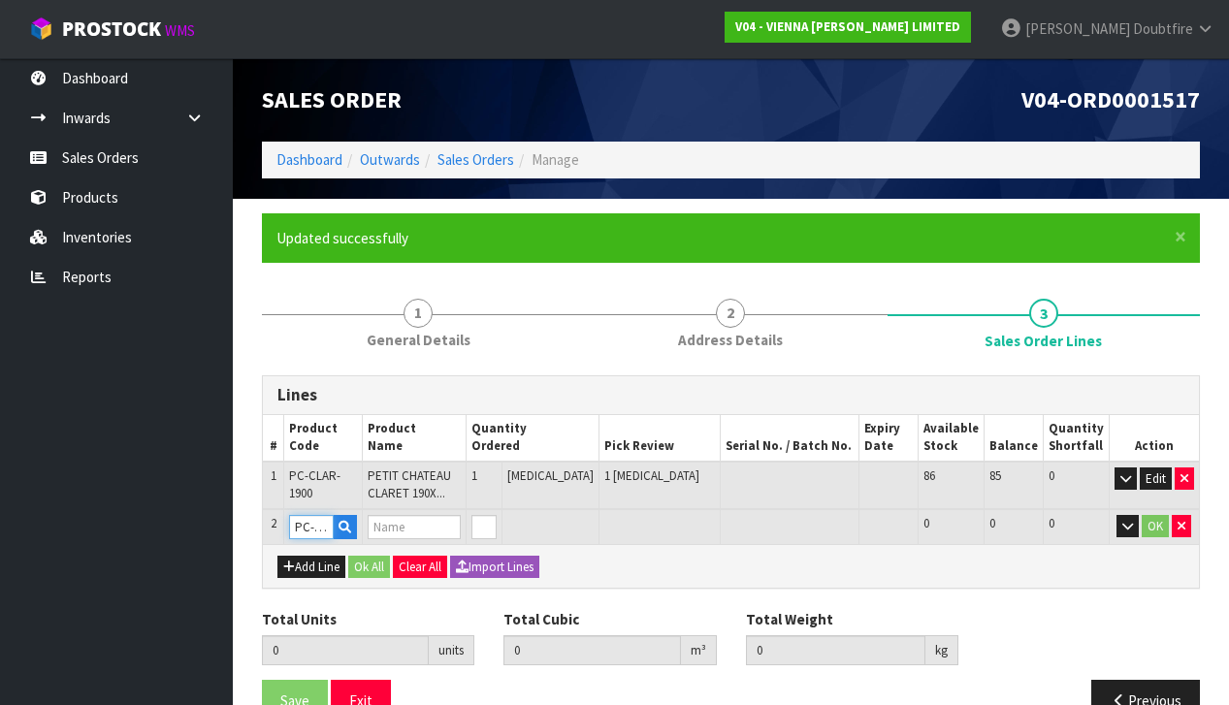
type input "0.0382"
type input "22"
type input "PETIT CHATEAU GIVERNY UV LAC 1900X190X15/4 2.166M2"
type input "1"
type input "2"
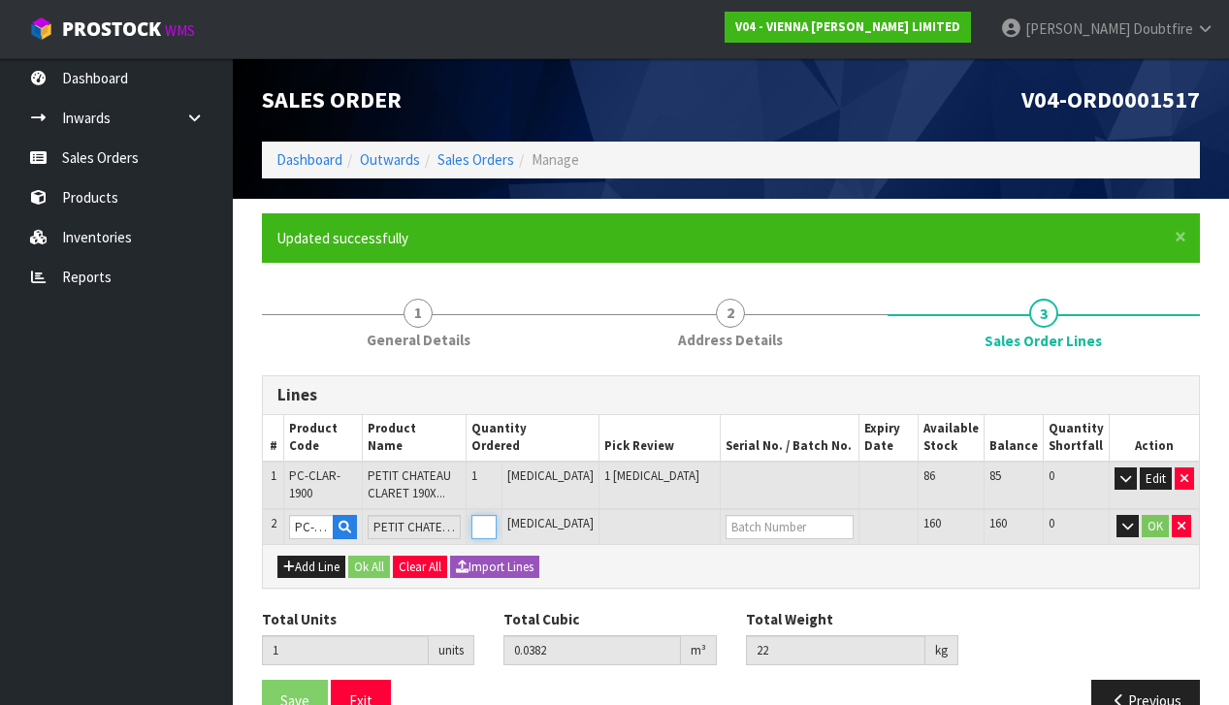
type input "0.07873"
type input "44"
click at [497, 517] on input "1" at bounding box center [483, 527] width 25 height 24
click at [1152, 523] on button "OK" at bounding box center [1155, 526] width 27 height 23
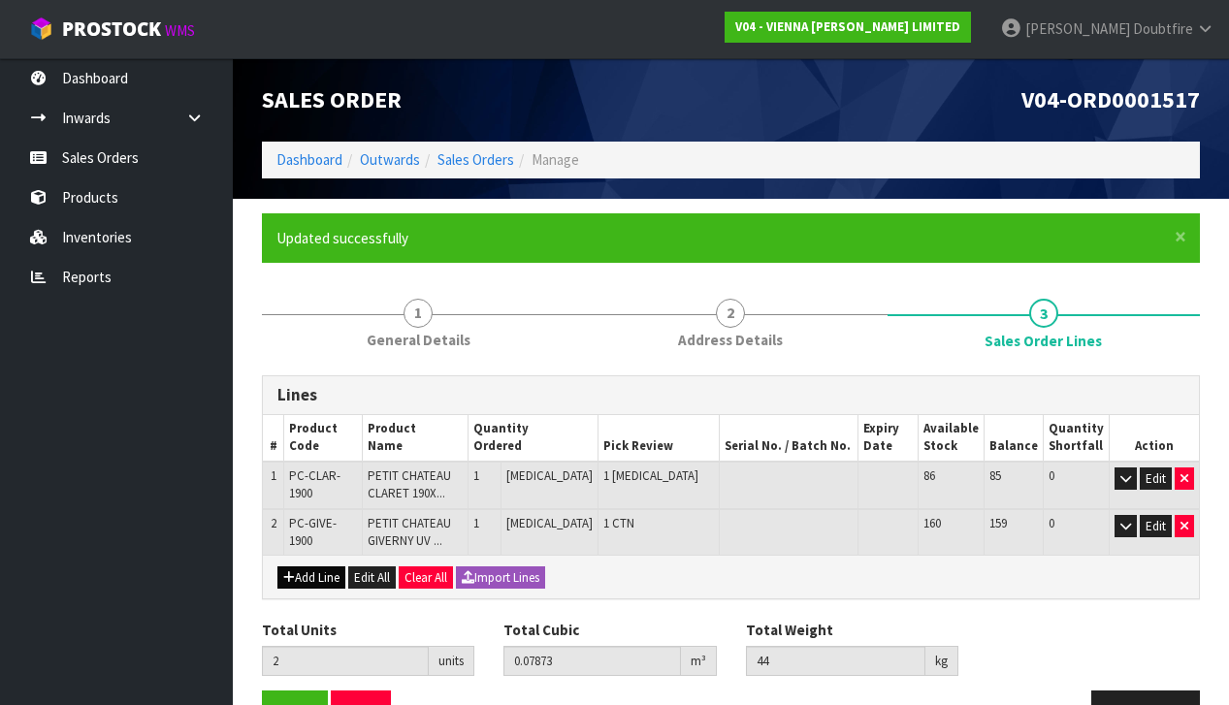
click at [317, 573] on button "Add Line" at bounding box center [311, 578] width 68 height 23
type input "0"
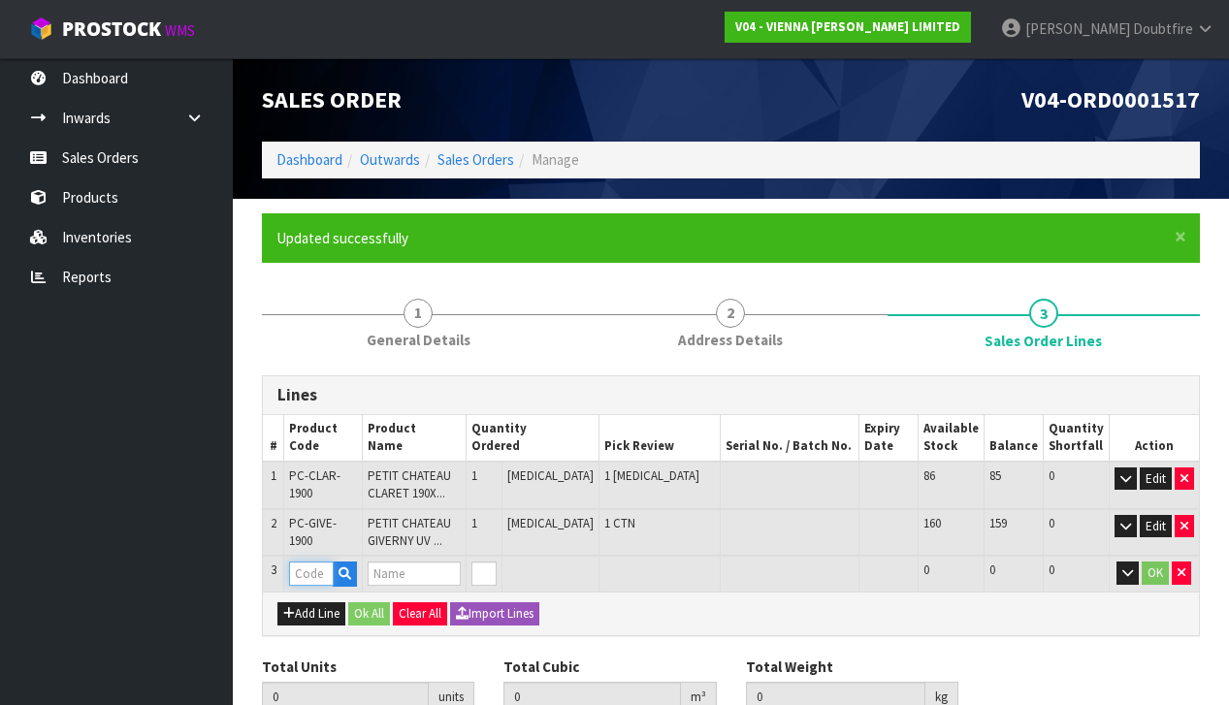
click at [318, 572] on input "text" at bounding box center [311, 574] width 45 height 24
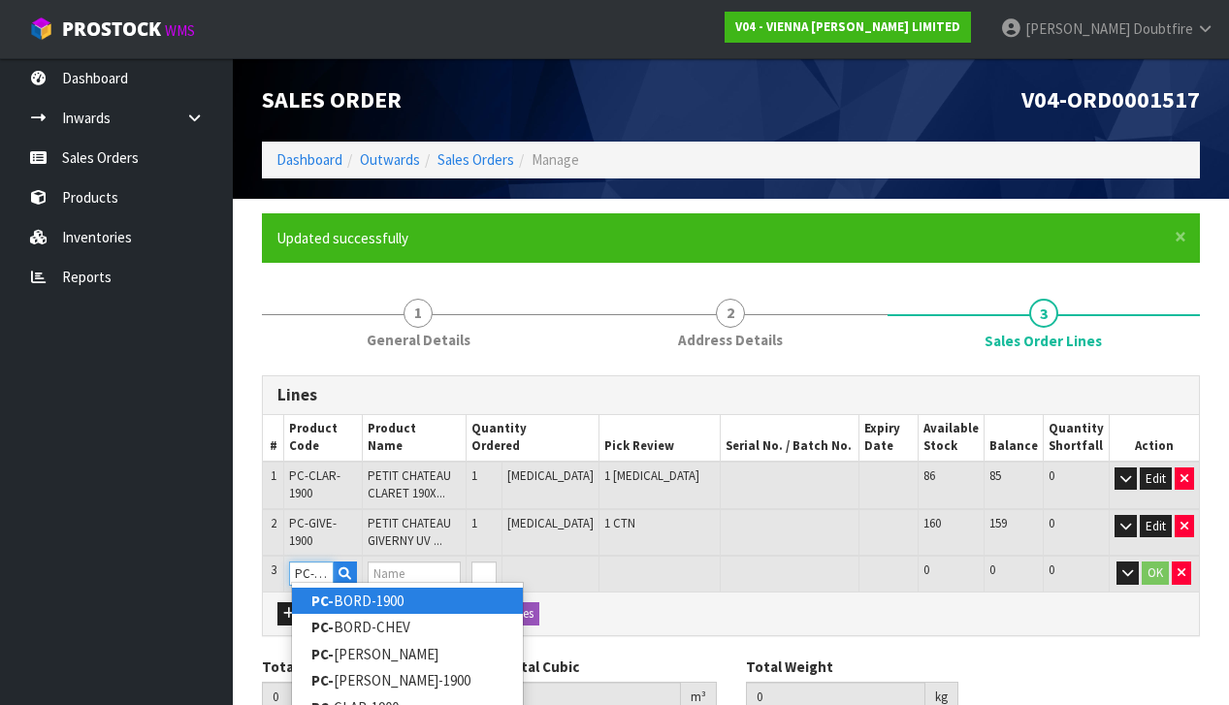
type input "PC-MARS"
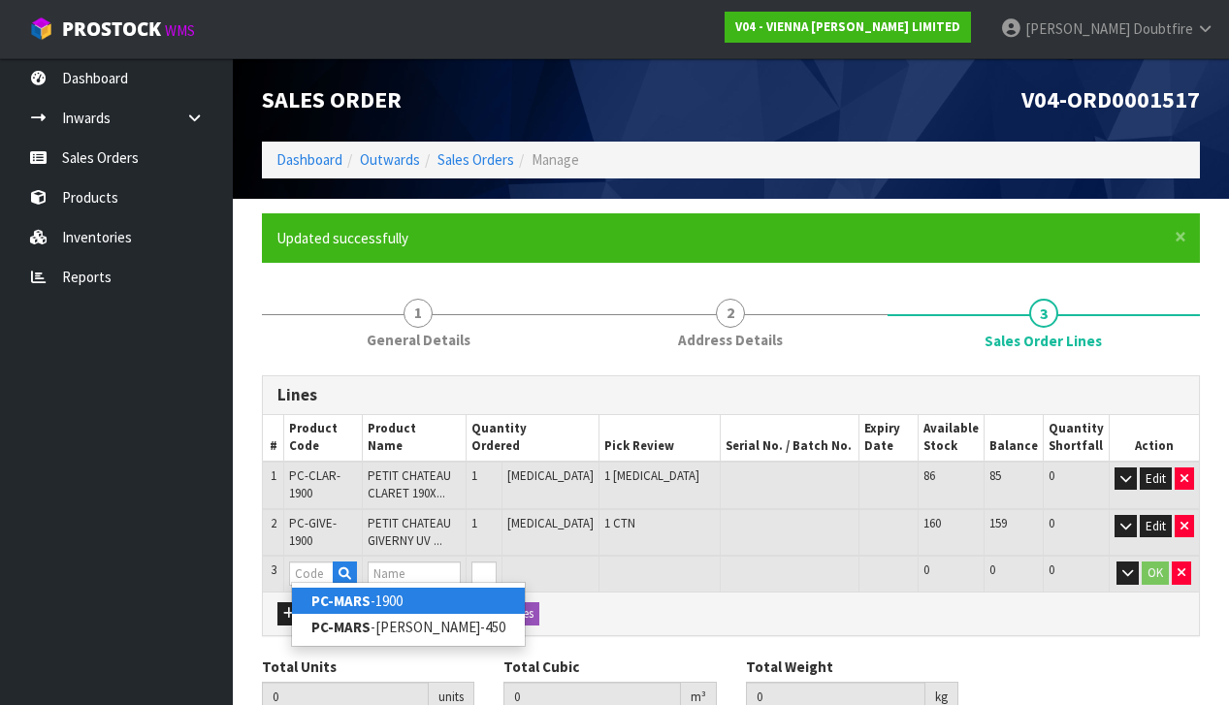
click at [405, 600] on link "PC-MARS -1900" at bounding box center [408, 601] width 233 height 26
type input "PC-MARS-1900"
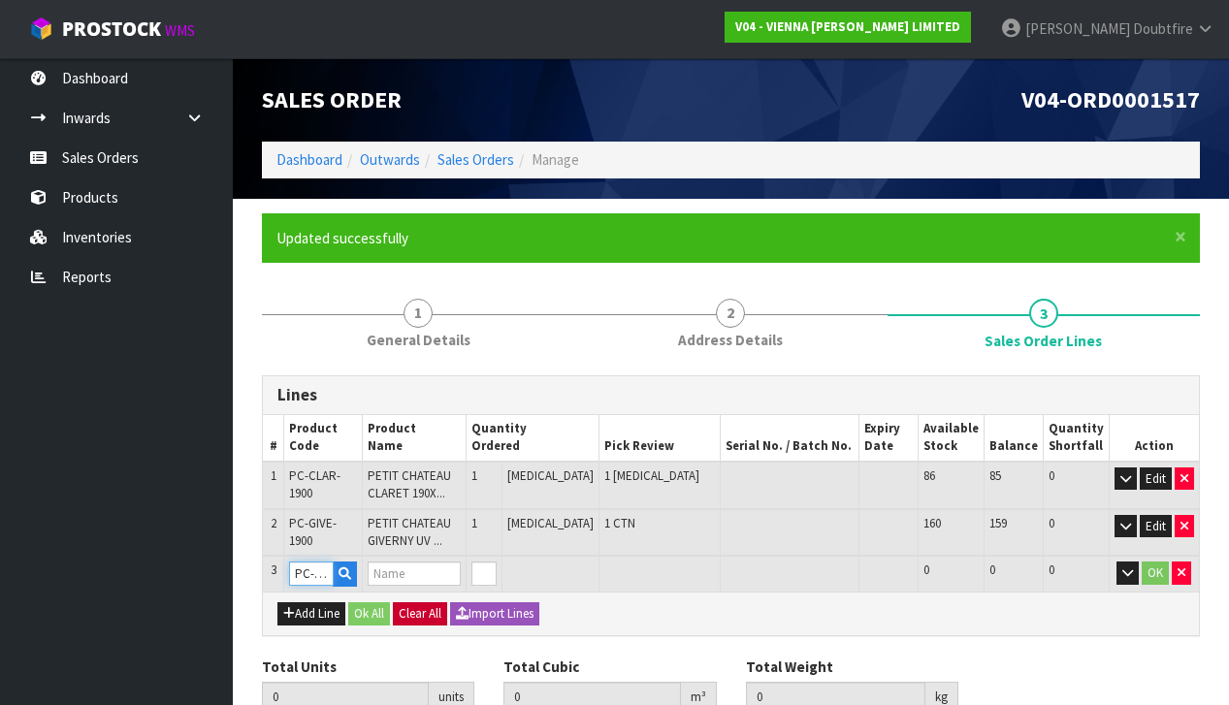
type input "2"
type input "0.07873"
type input "44"
type input "PETIT CHATEAU MARSEILLES 1900X190X15/4"
type input "1"
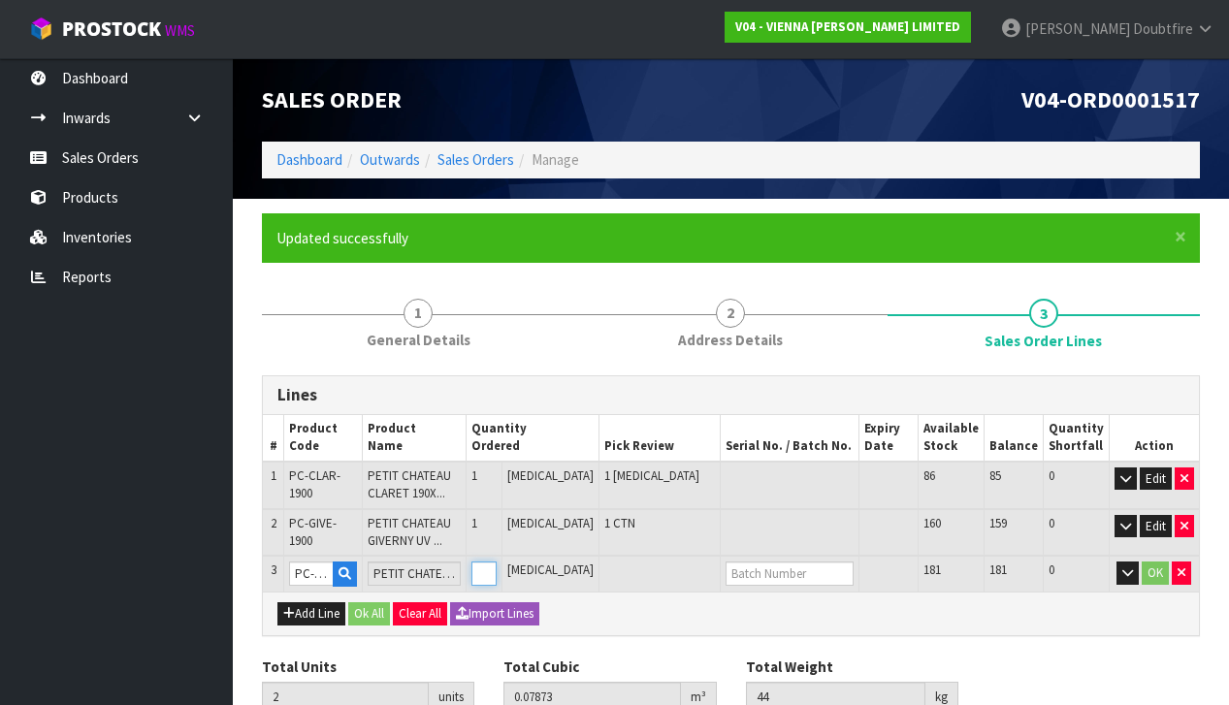
type input "3"
type input "0.11693"
type input "66"
click at [497, 566] on input "1" at bounding box center [483, 574] width 25 height 24
click at [1154, 569] on button "OK" at bounding box center [1155, 573] width 27 height 23
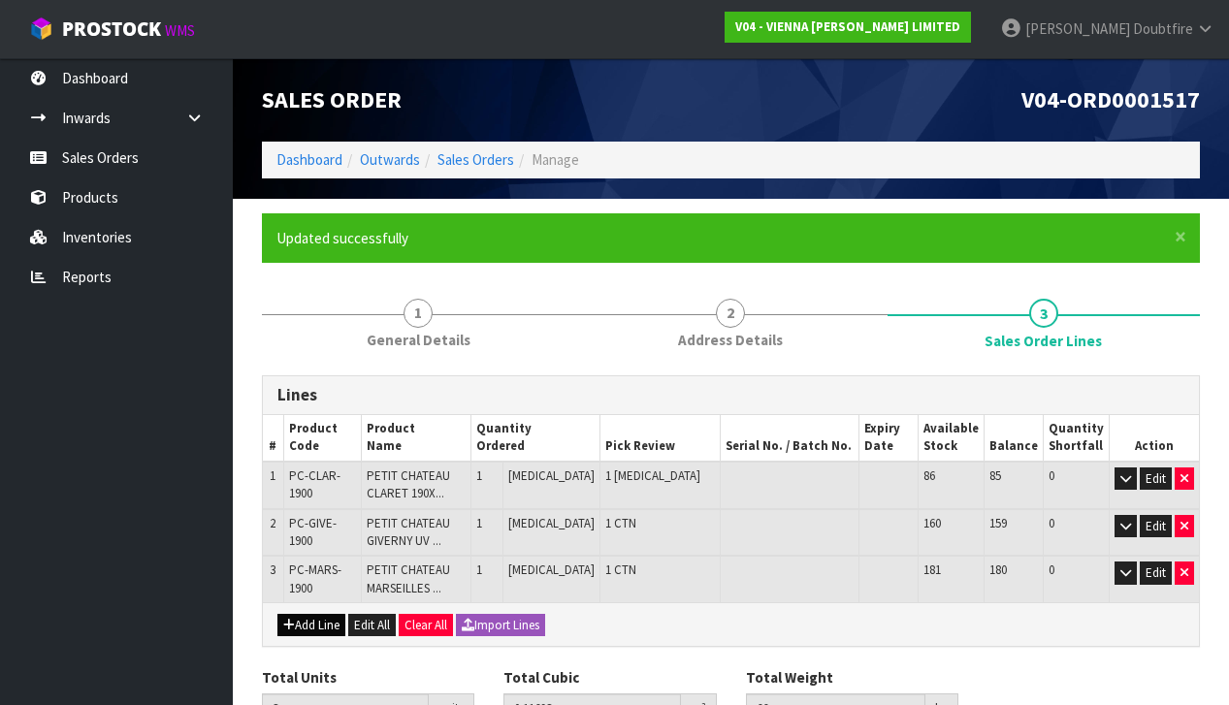
click at [305, 618] on button "Add Line" at bounding box center [311, 625] width 68 height 23
type input "0"
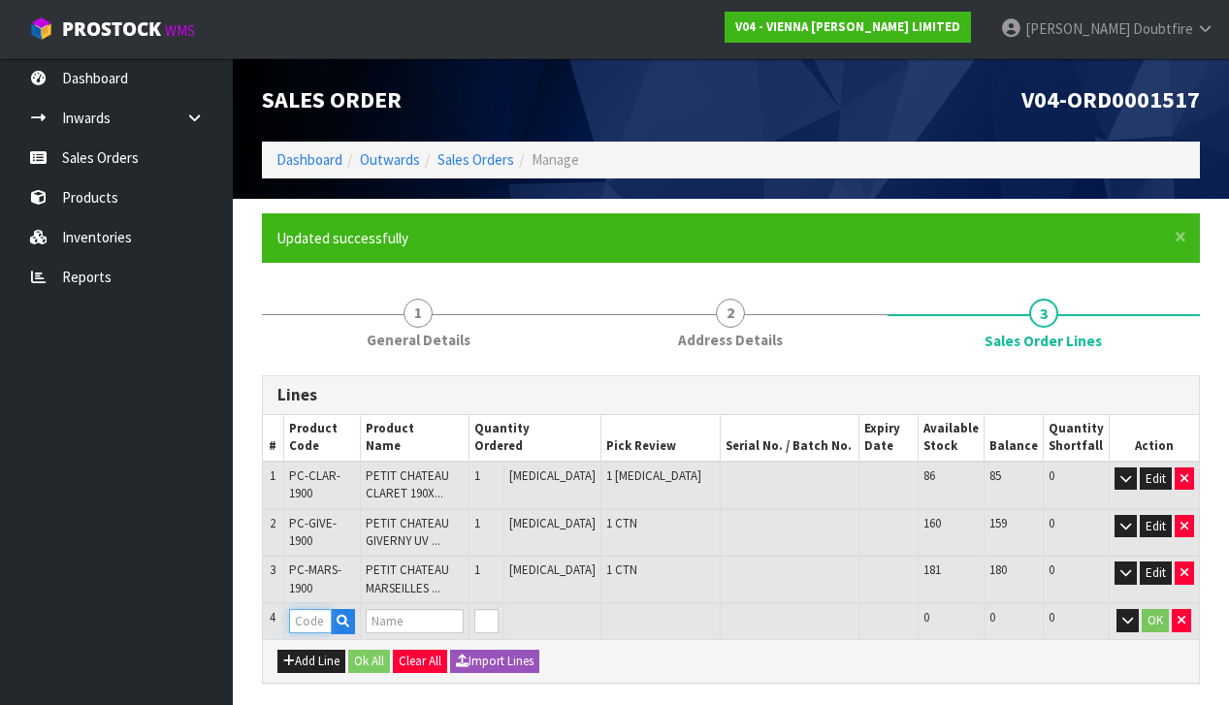
click at [305, 618] on input "text" at bounding box center [310, 621] width 43 height 24
type input "CH-V"
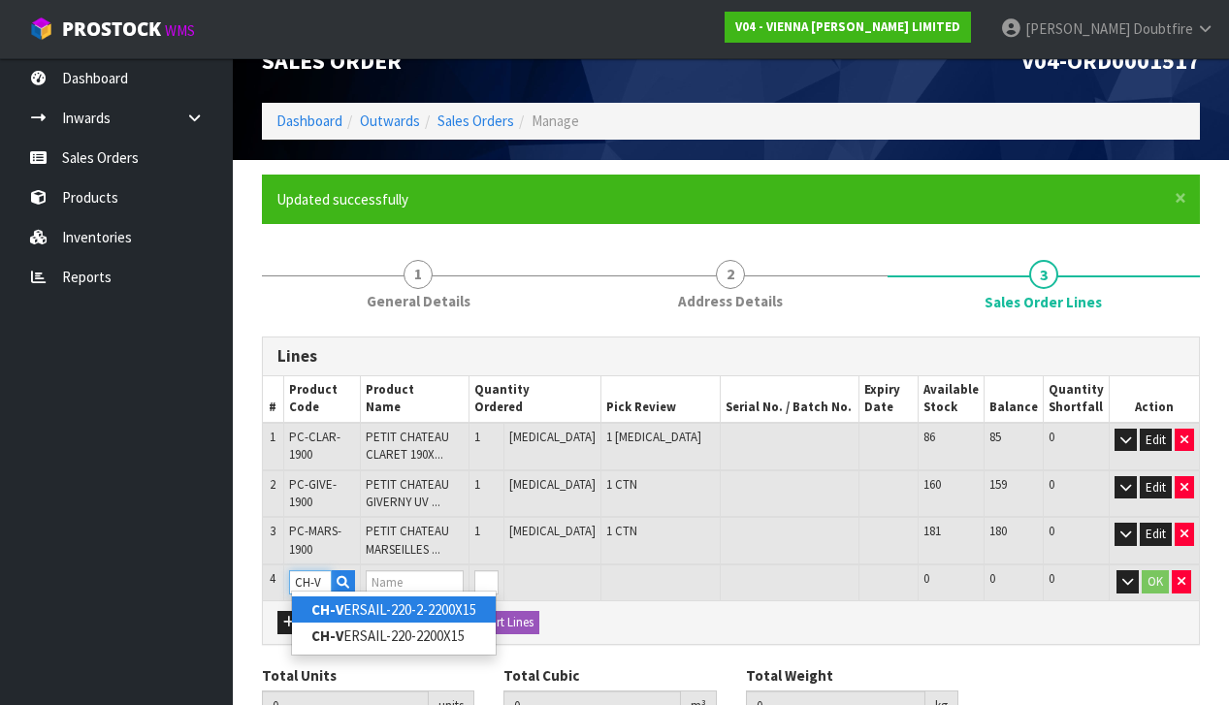
scroll to position [47, 0]
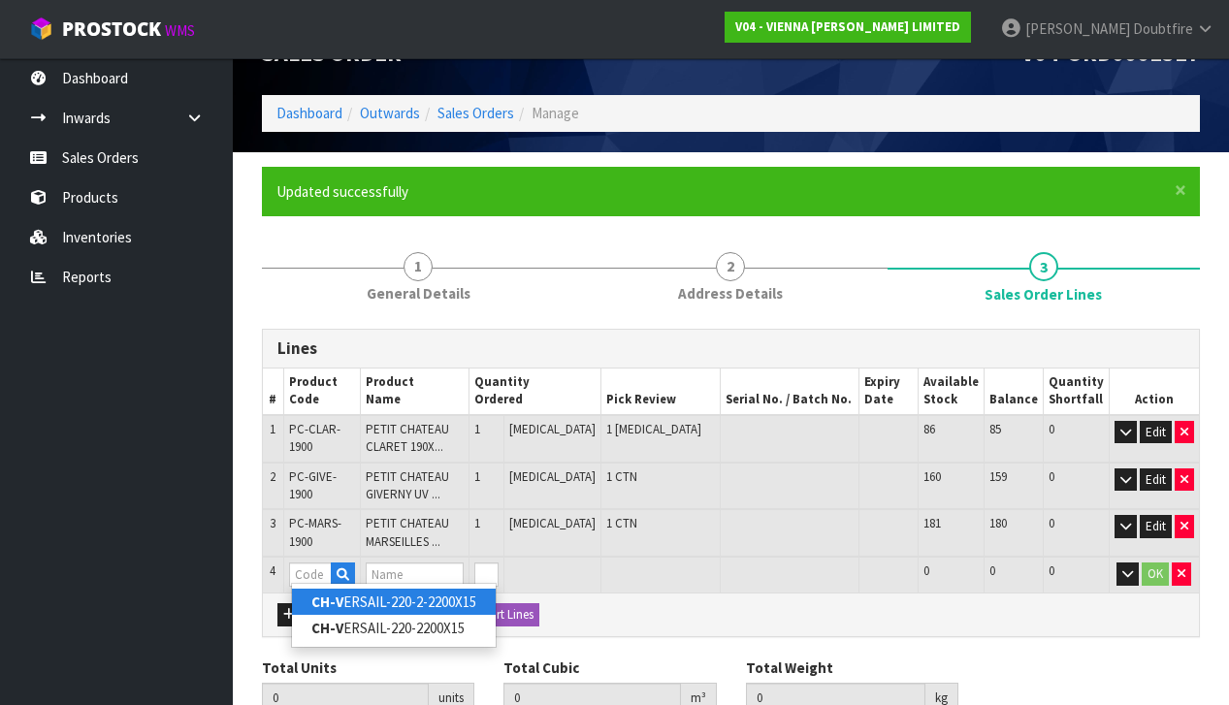
click at [403, 612] on link "CH-V ERSAIL-220-2-2200X15" at bounding box center [394, 602] width 204 height 26
type input "CH-VERSAIL-220-2-2200X15"
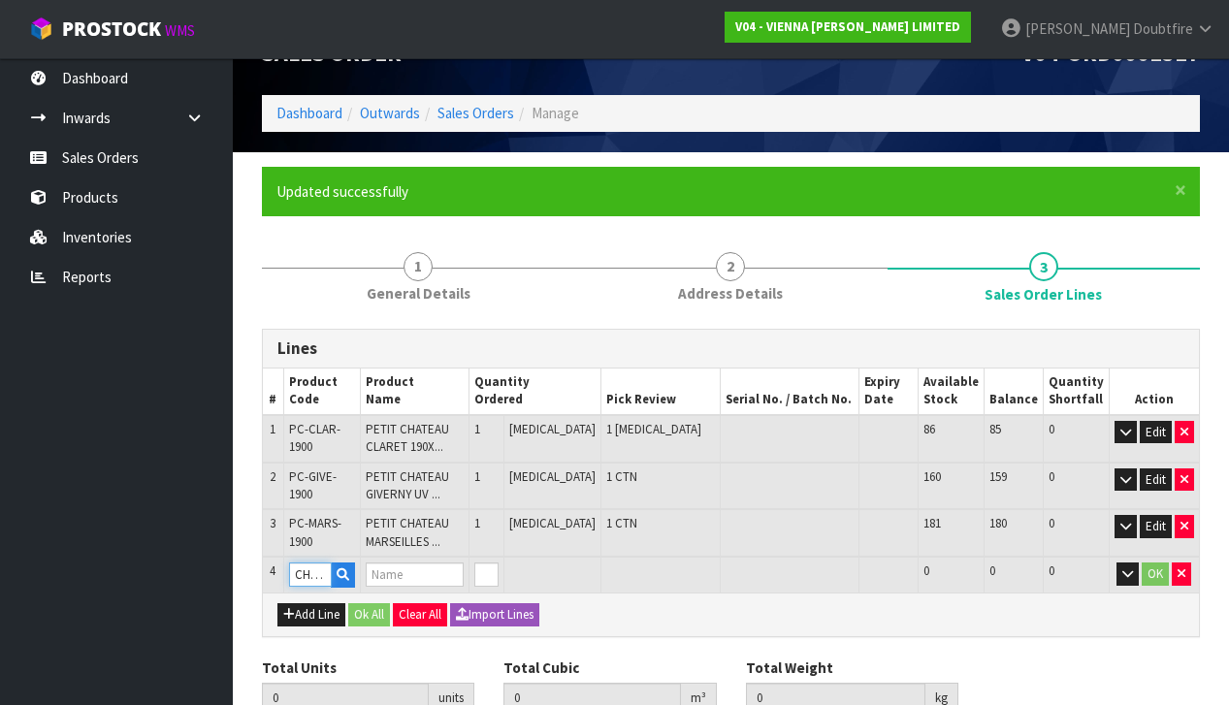
type input "3"
type input "0.11693"
type input "66"
type input "CHATEAU FRENCH OAK VERSAILLES XML-2 MICRO BEVEL 2.904 (GREY TAPED)"
type input "1"
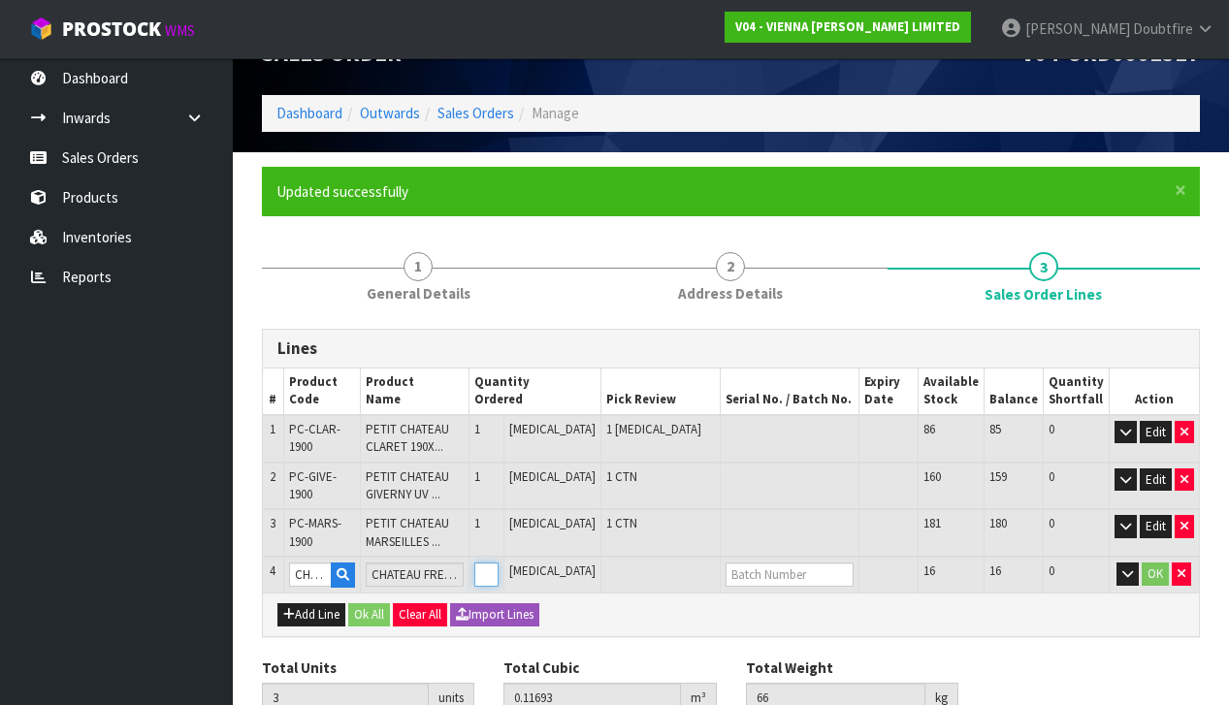
type input "4"
type input "0.16799"
type input "94"
click at [499, 564] on input "1" at bounding box center [486, 575] width 24 height 24
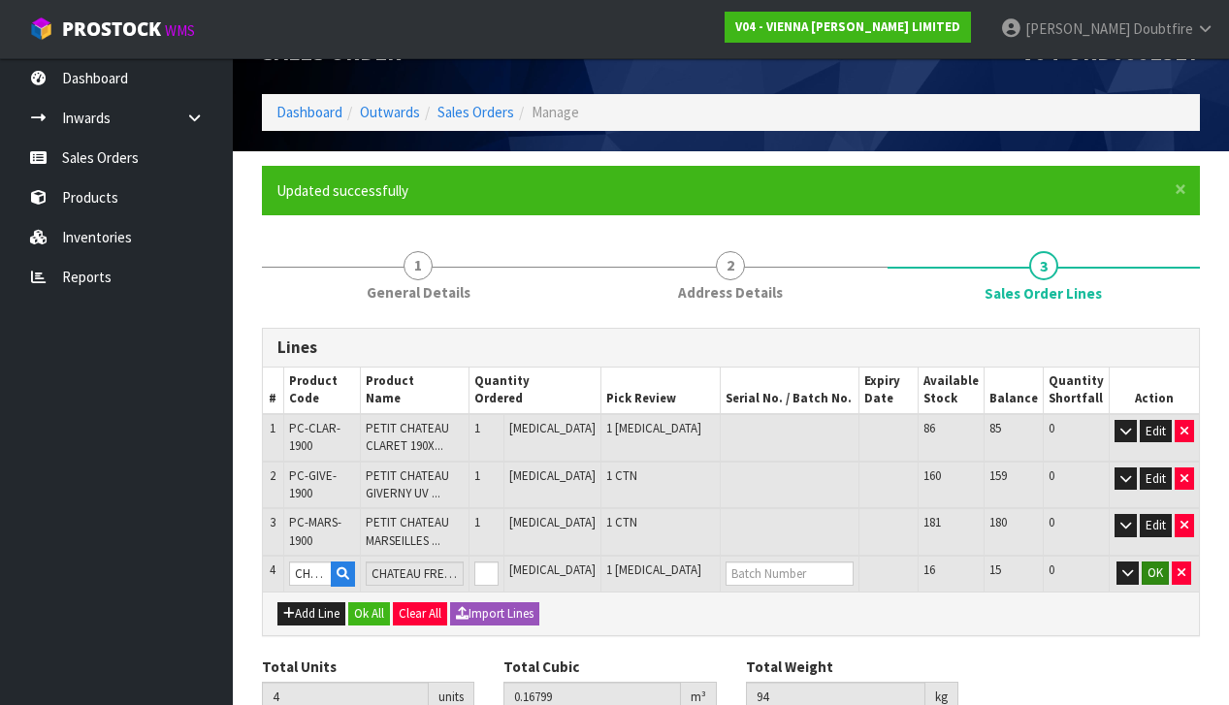
click at [1156, 569] on button "OK" at bounding box center [1155, 573] width 27 height 23
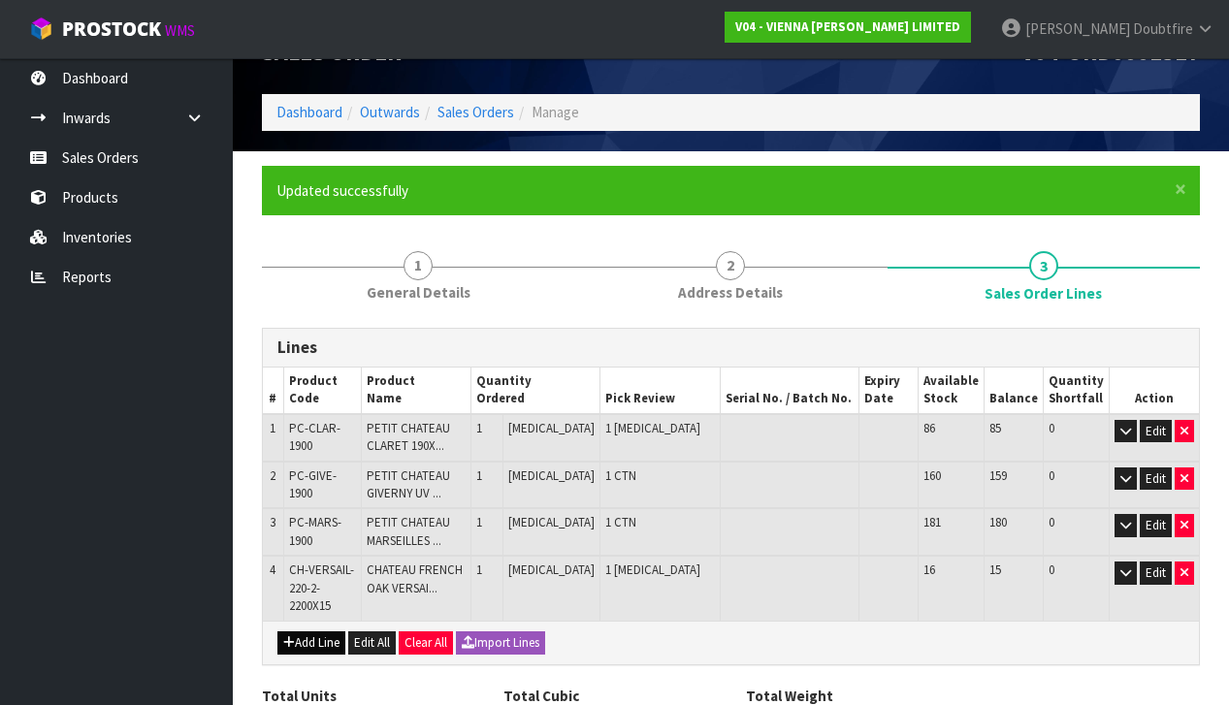
click at [312, 632] on button "Add Line" at bounding box center [311, 643] width 68 height 23
type input "0"
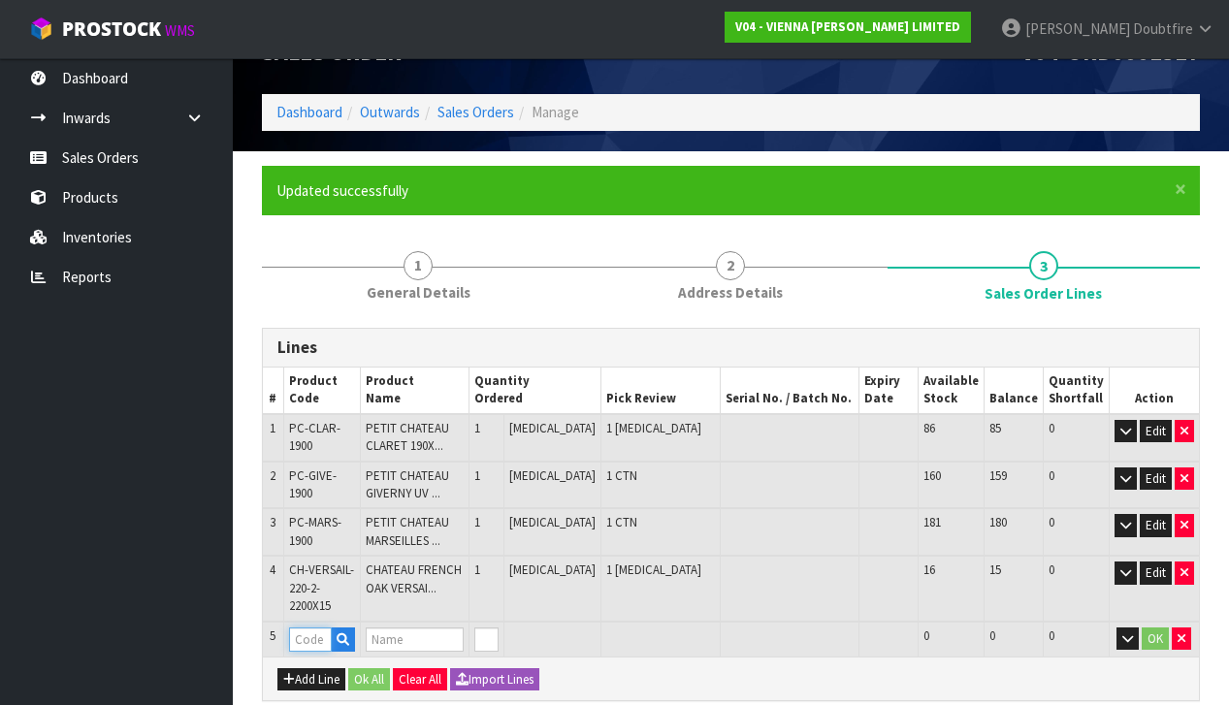
click at [312, 628] on input "text" at bounding box center [310, 640] width 43 height 24
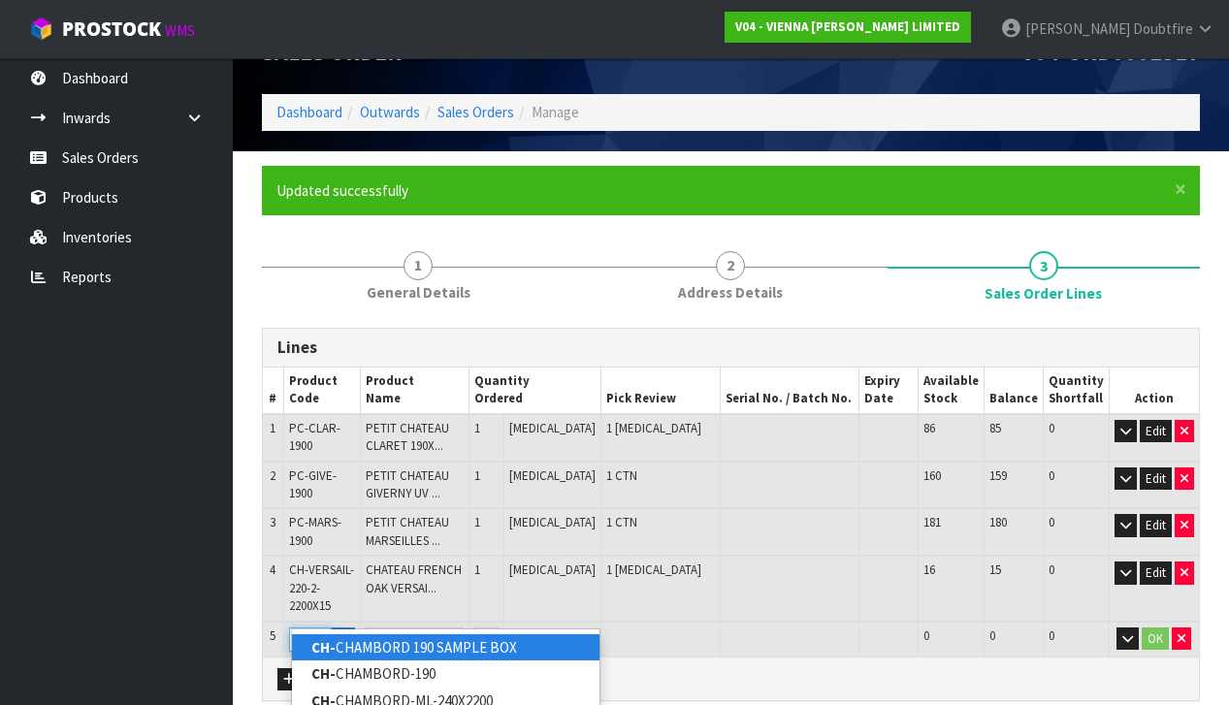
type input "CH-V"
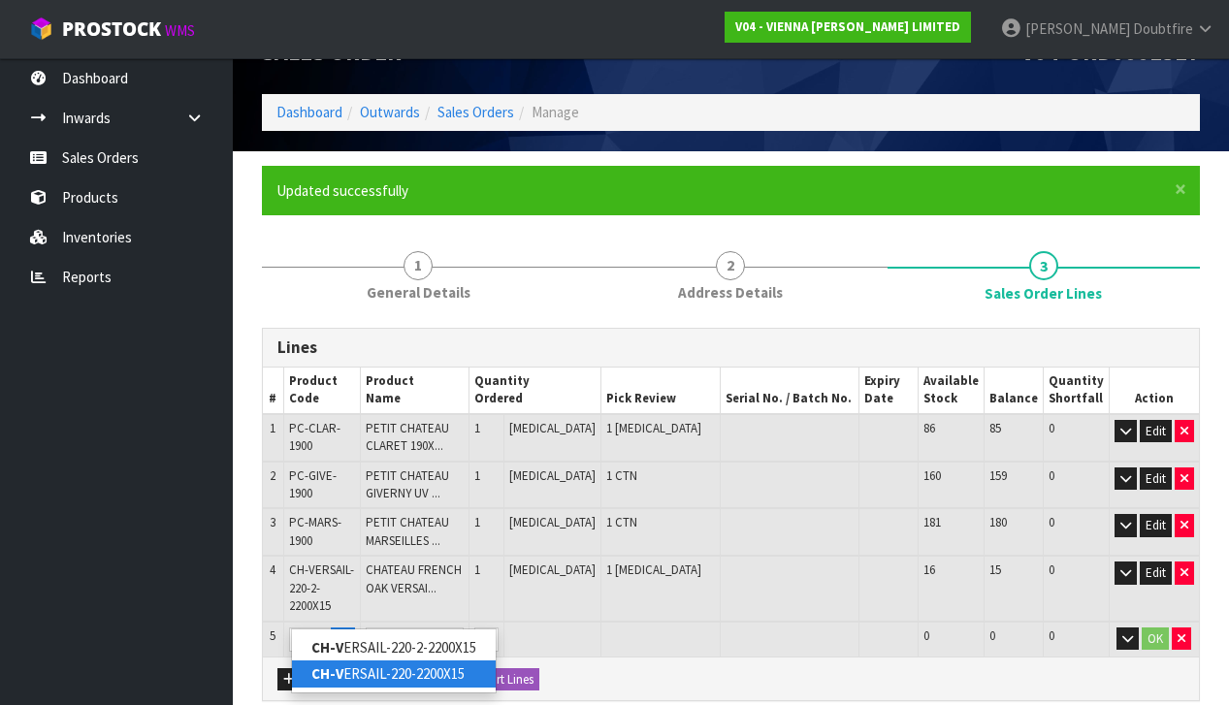
click at [453, 673] on link "CH-V ERSAIL-220-2200X15" at bounding box center [394, 674] width 204 height 26
type input "CH-VERSAIL-220-2200X15"
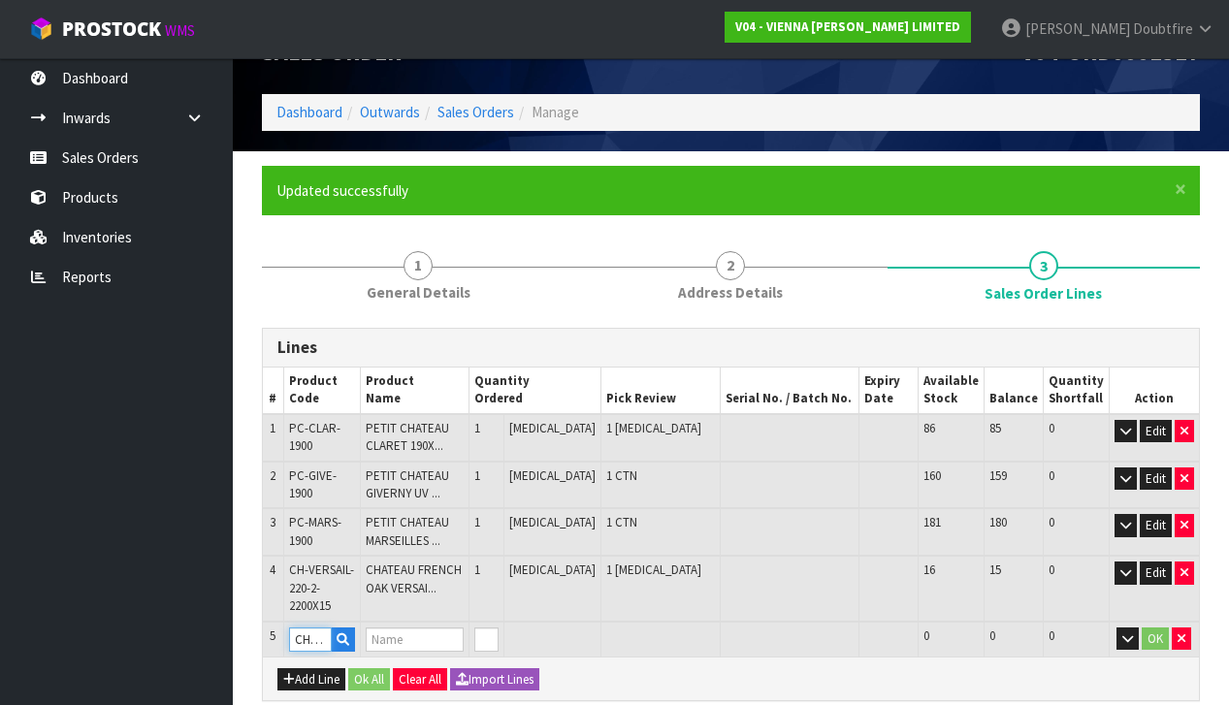
type input "4"
type input "0.16799"
type input "94"
type input "CHATEAU FRENCH OAK VERSAILLIES XML MICRO BEVEL 2.904"
type input "1"
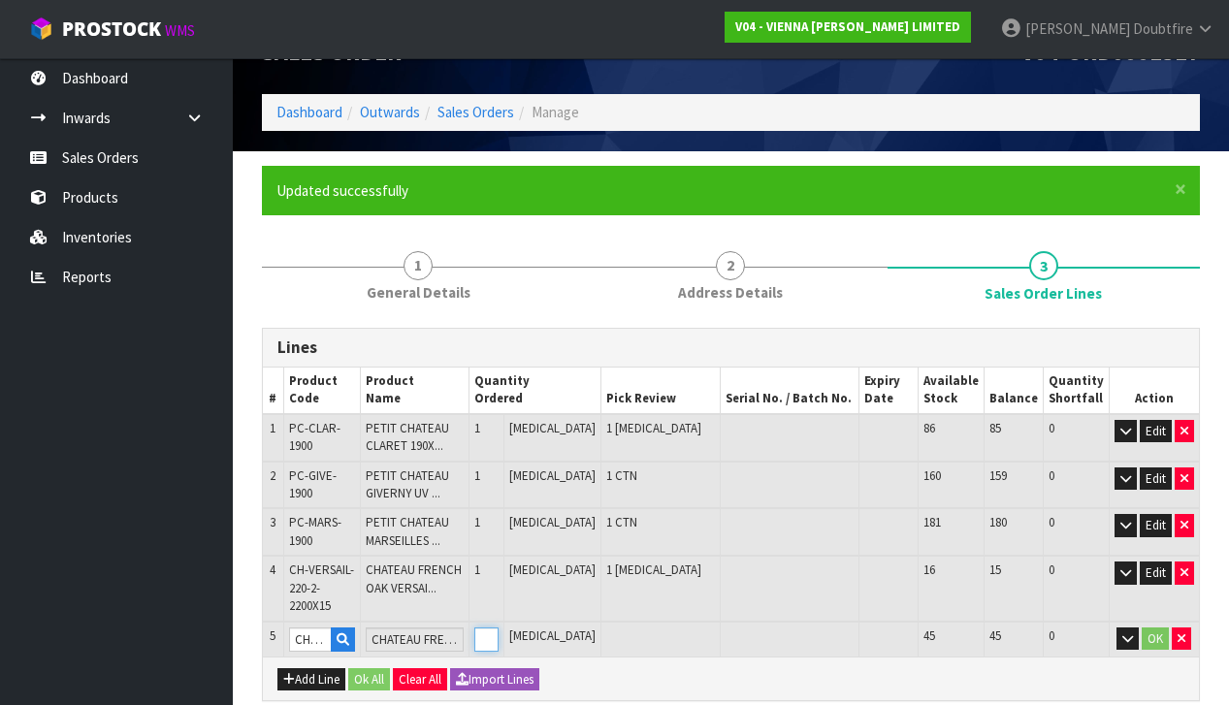
type input "5"
type input "0.21905"
type input "122"
click at [499, 628] on input "1" at bounding box center [486, 640] width 24 height 24
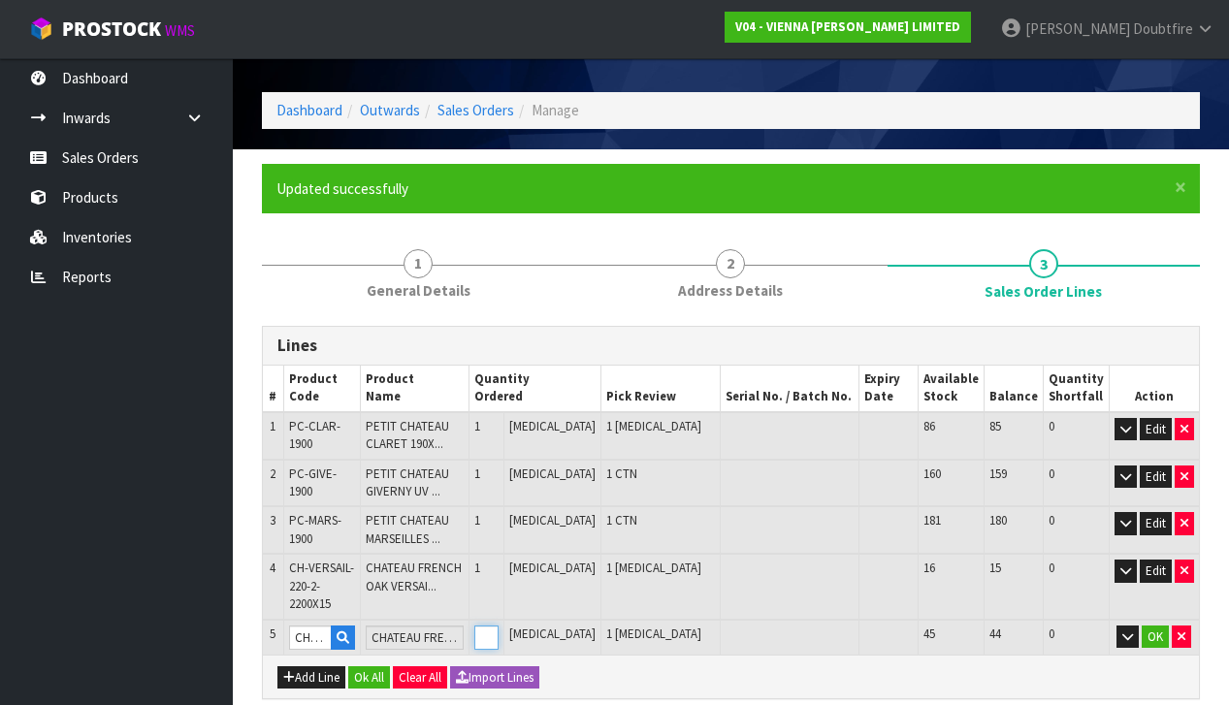
scroll to position [44, 0]
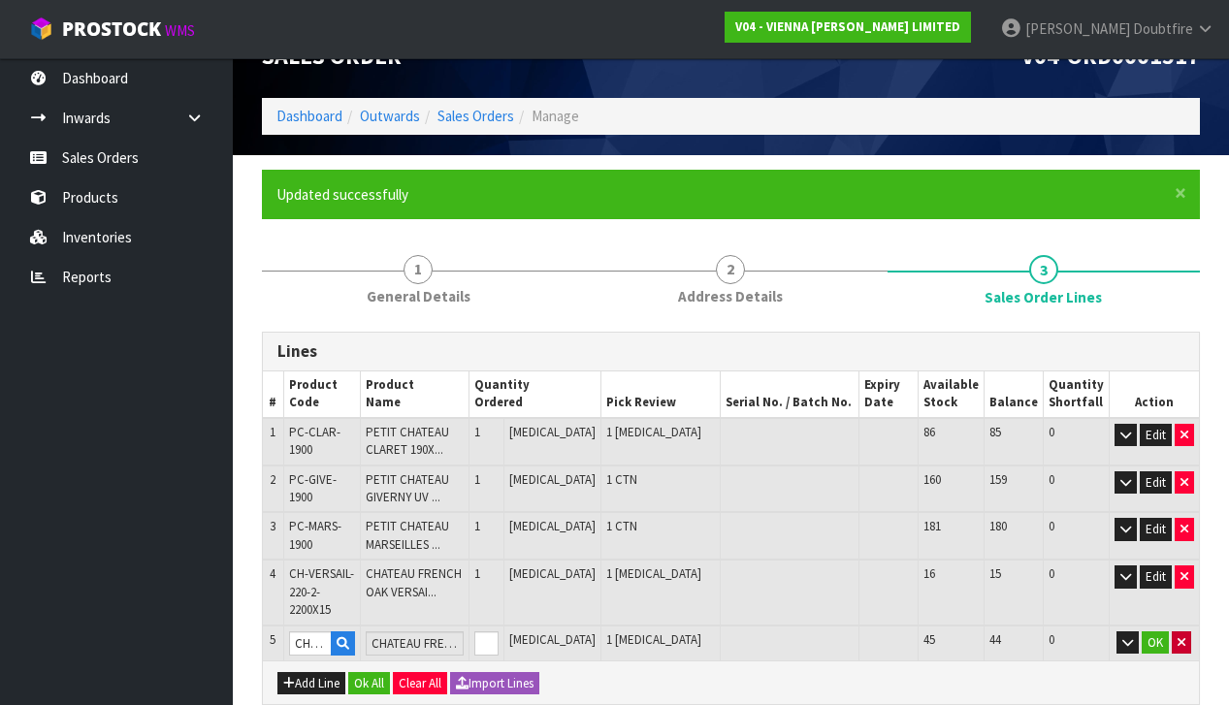
click at [1183, 636] on icon "button" at bounding box center [1182, 642] width 8 height 13
type input "4"
type input "0.16799"
type input "94"
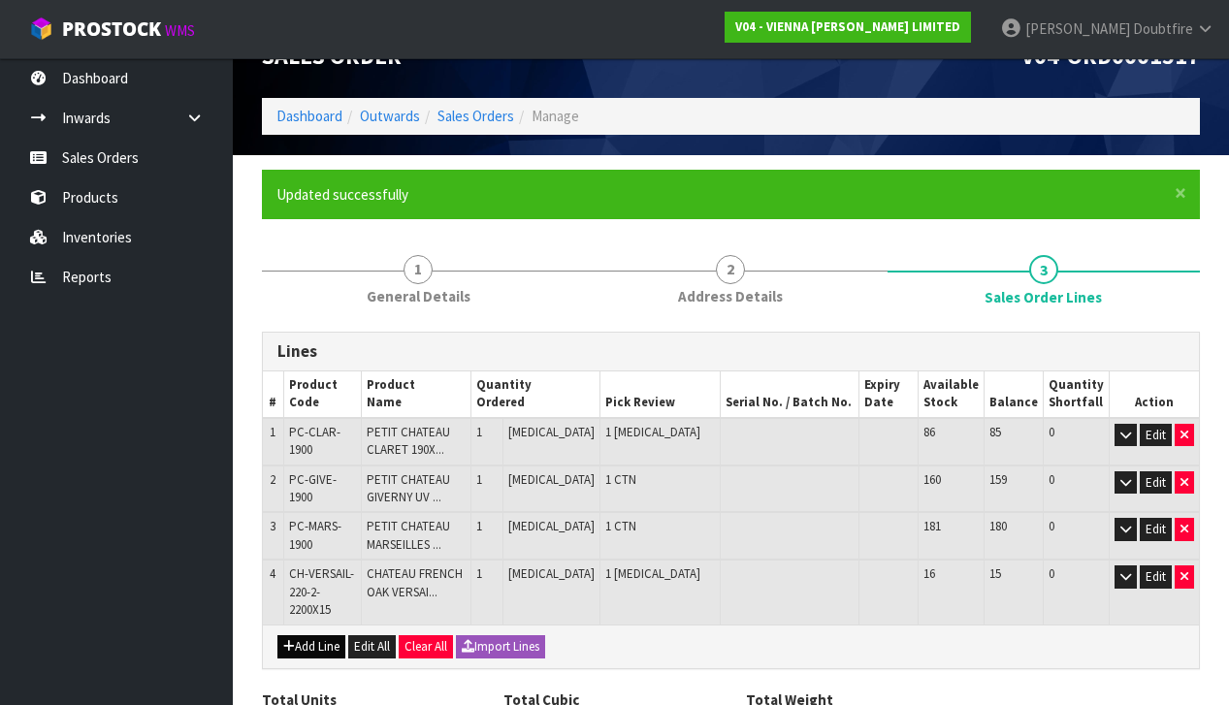
click at [307, 635] on button "Add Line" at bounding box center [311, 646] width 68 height 23
type input "0"
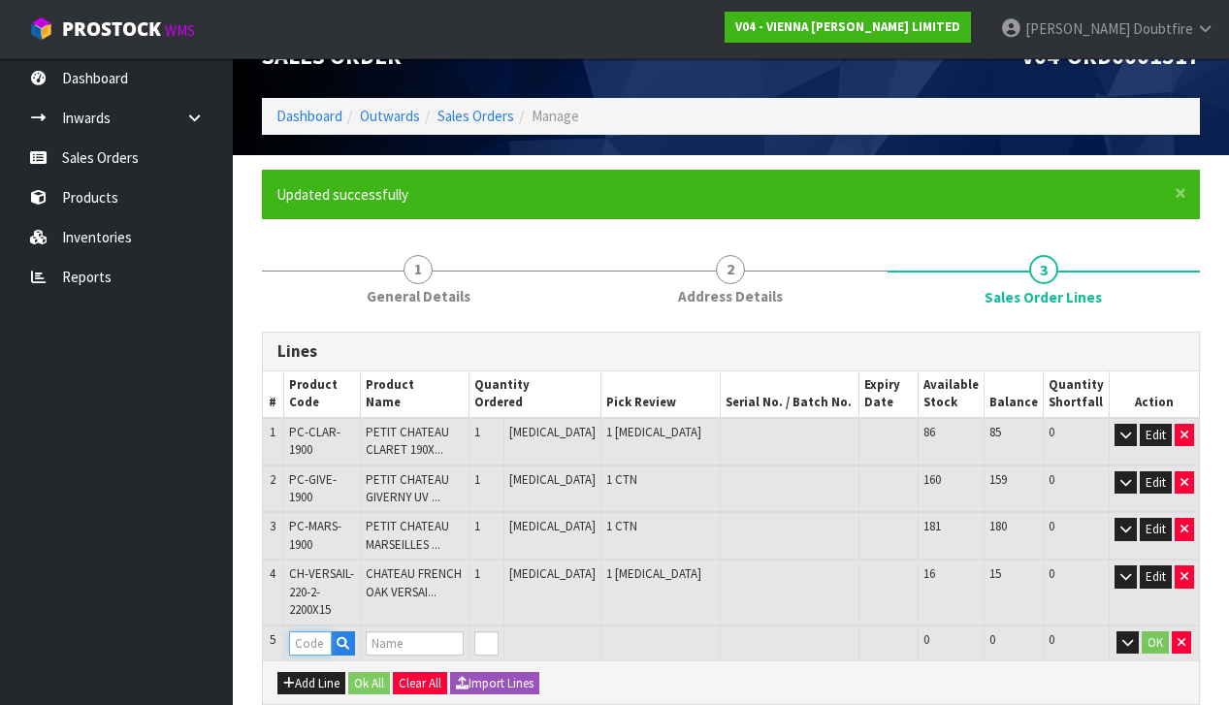
click at [307, 632] on input "text" at bounding box center [310, 644] width 43 height 24
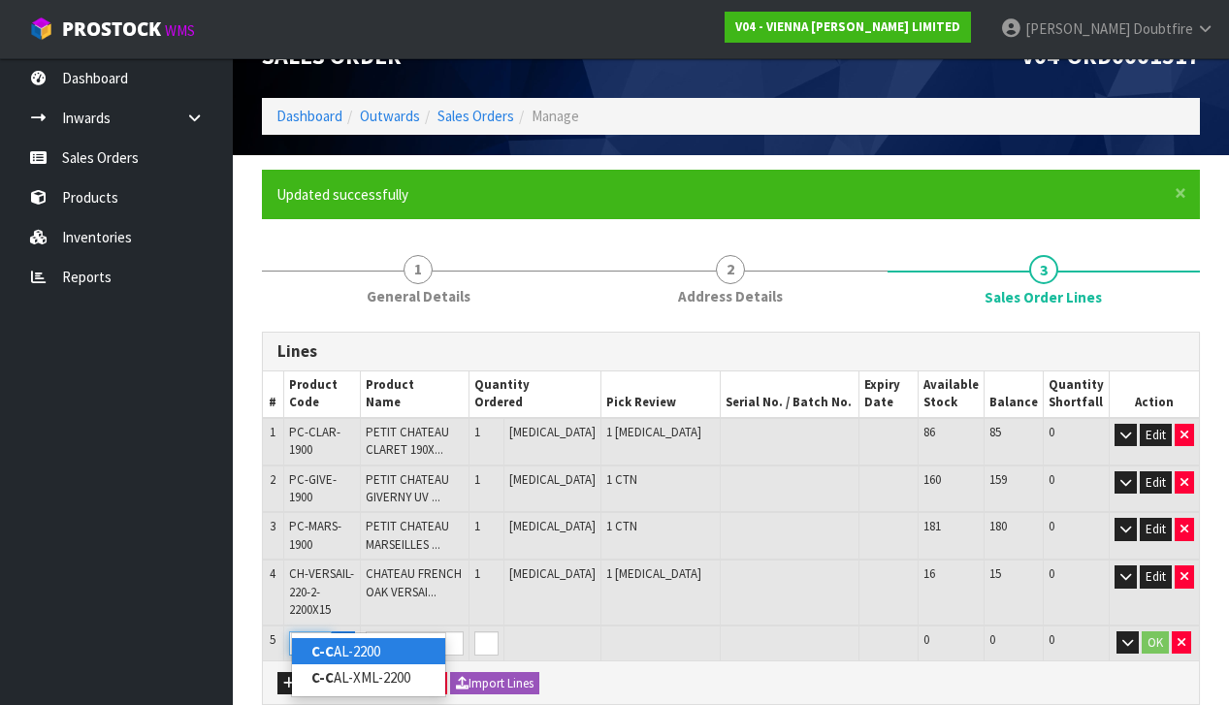
type input "C-CAL"
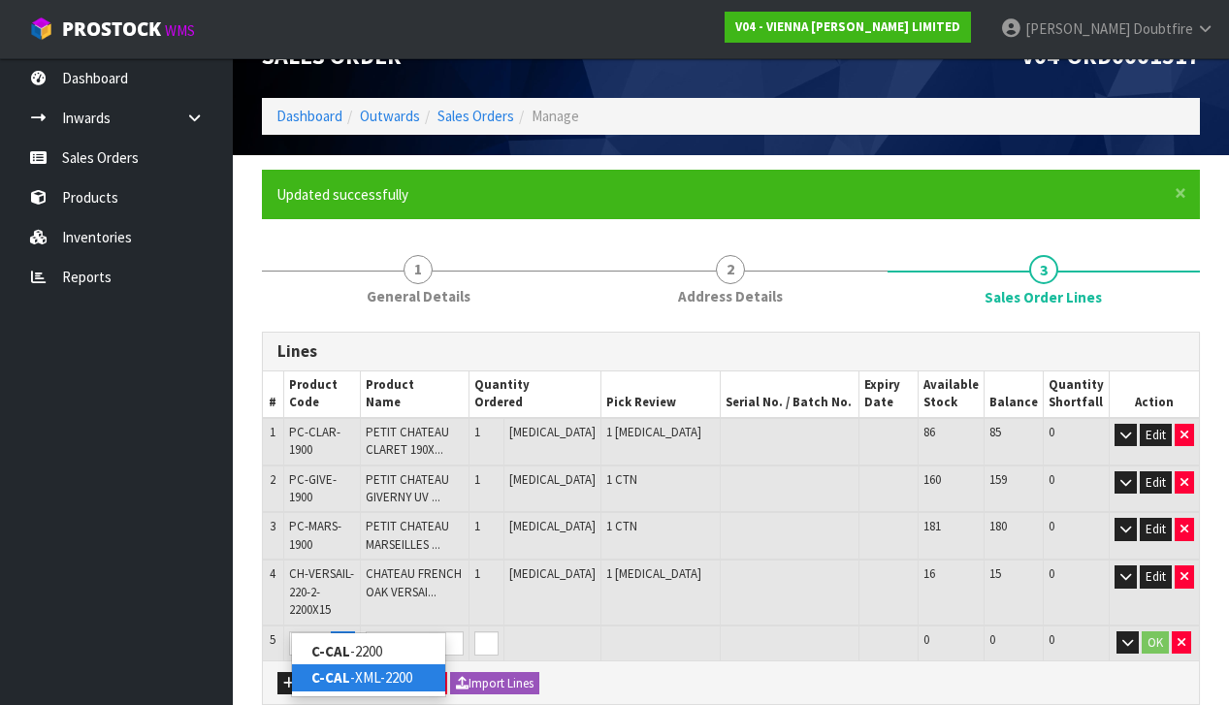
click at [378, 677] on link "C-CAL -XML-2200" at bounding box center [368, 677] width 153 height 26
type input "C-CAL-XML-2200"
type input "4"
type input "0.16799"
type input "94"
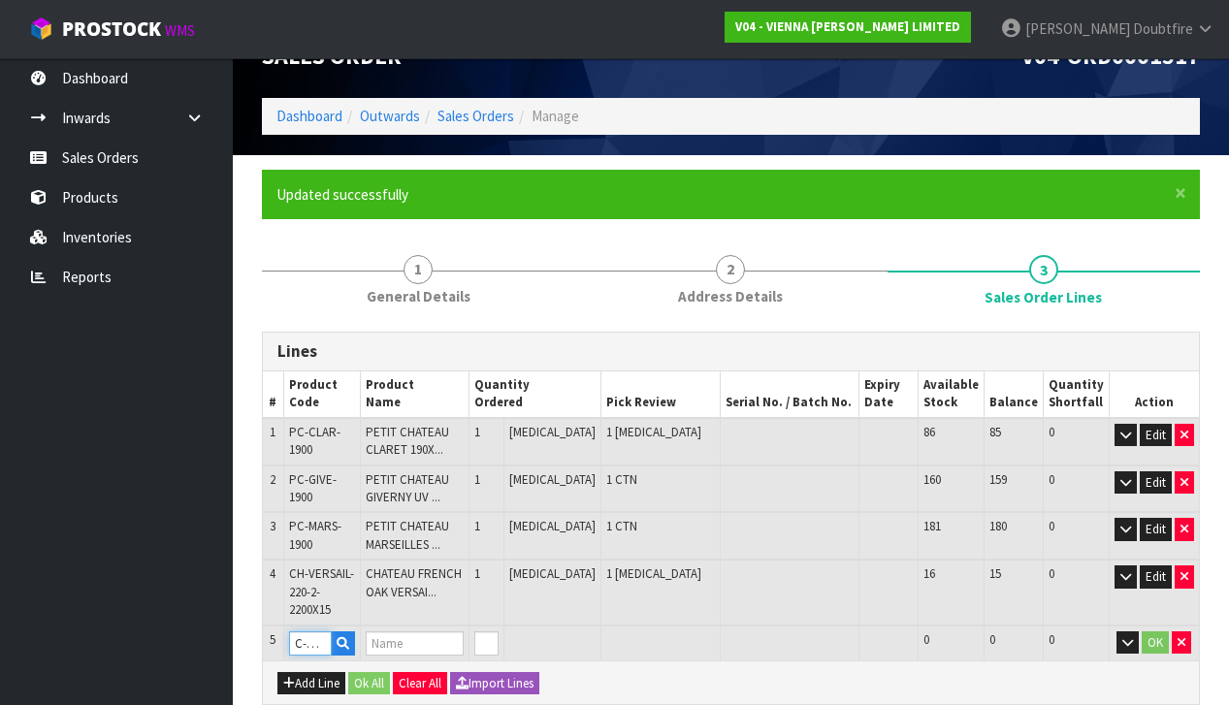
type input "CHATEAU CAFE AU LAIT XML MICRO BEVEL 240W"
type input "1"
type input "5"
type input "0.22324"
type input "123"
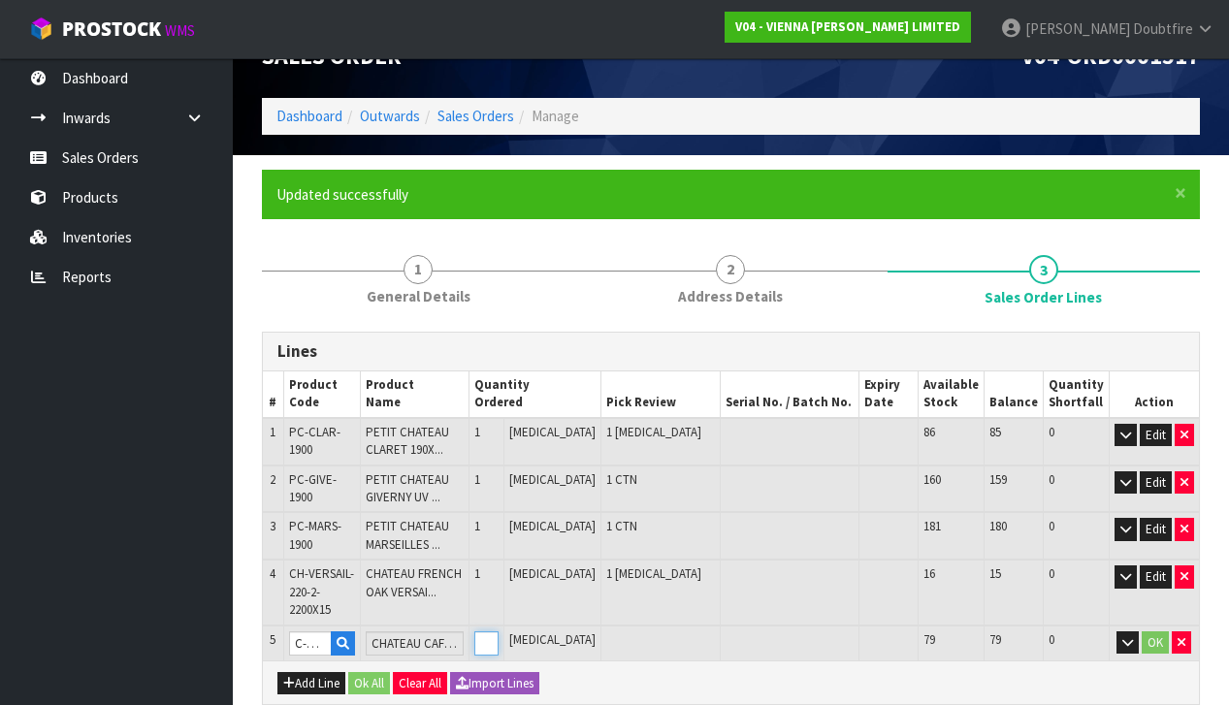
click at [499, 632] on input "1" at bounding box center [486, 644] width 24 height 24
click at [1162, 632] on button "OK" at bounding box center [1155, 643] width 27 height 23
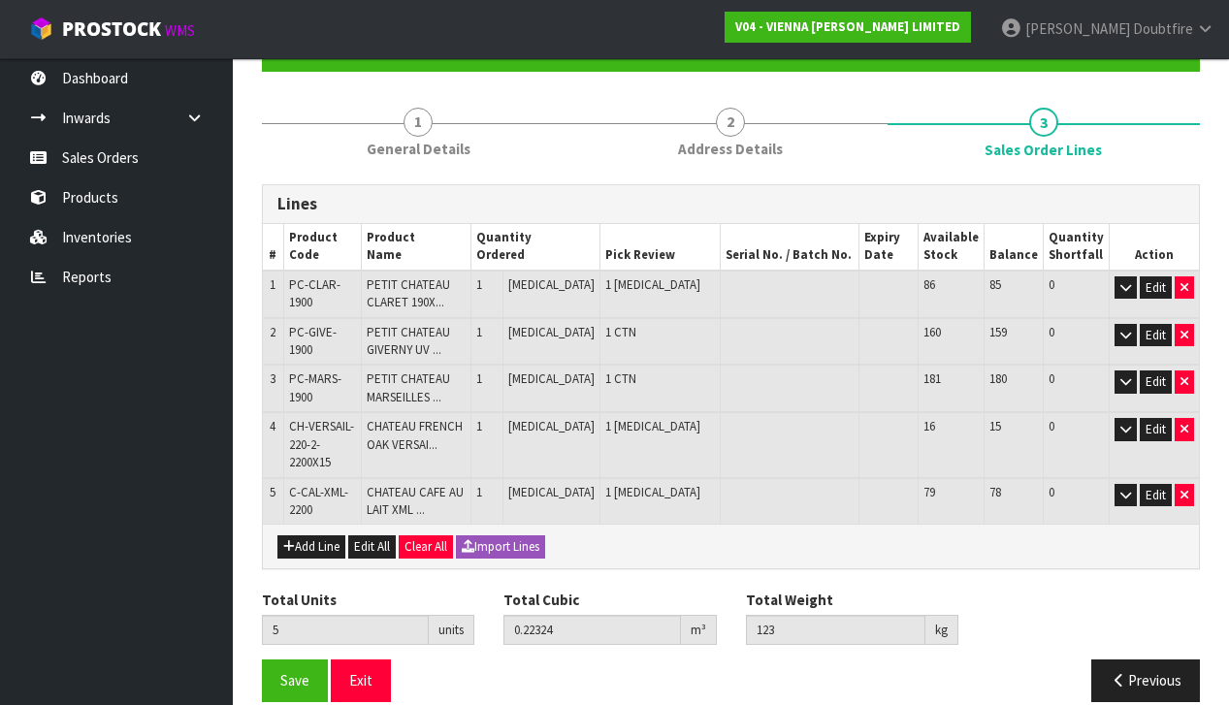
scroll to position [190, 0]
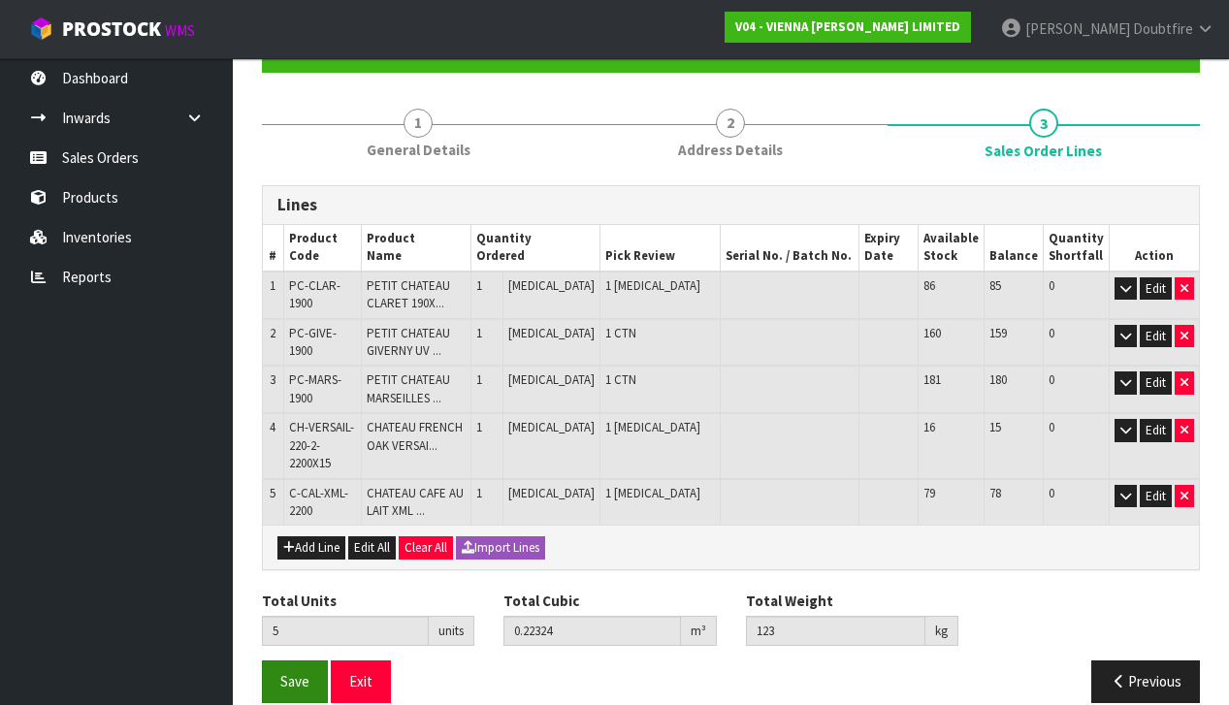
click at [298, 672] on span "Save" at bounding box center [294, 681] width 29 height 18
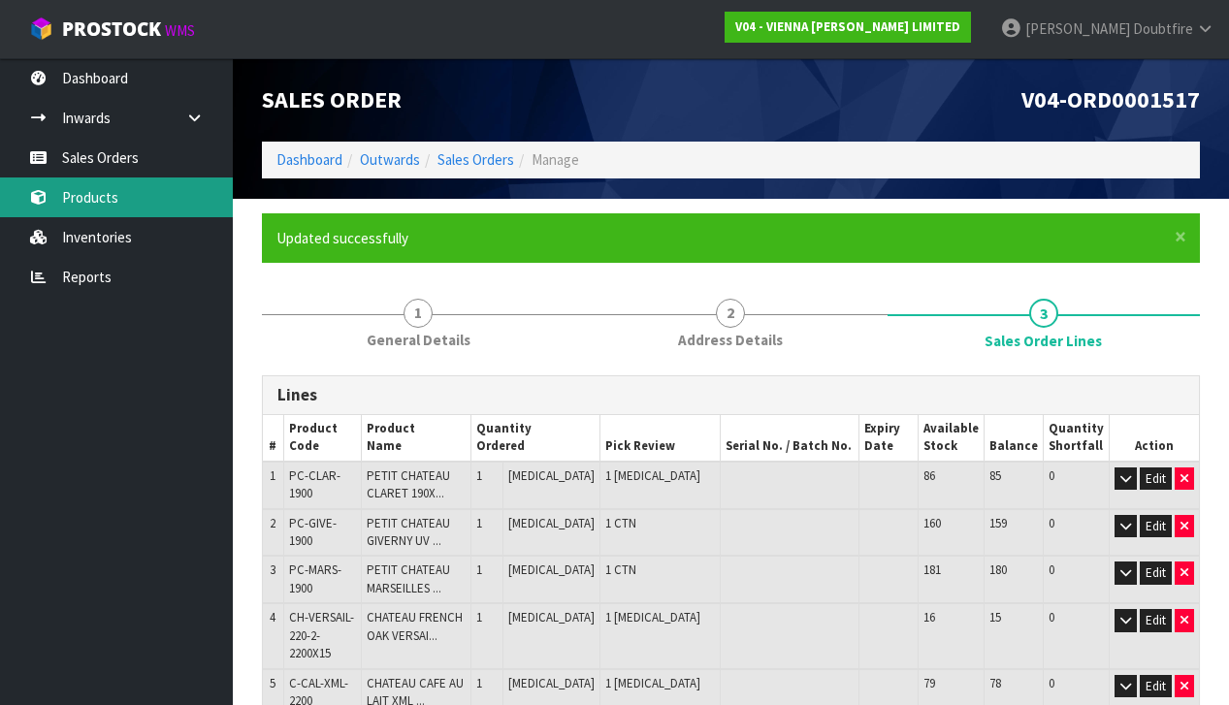
scroll to position [5, 0]
